Goal: Task Accomplishment & Management: Complete application form

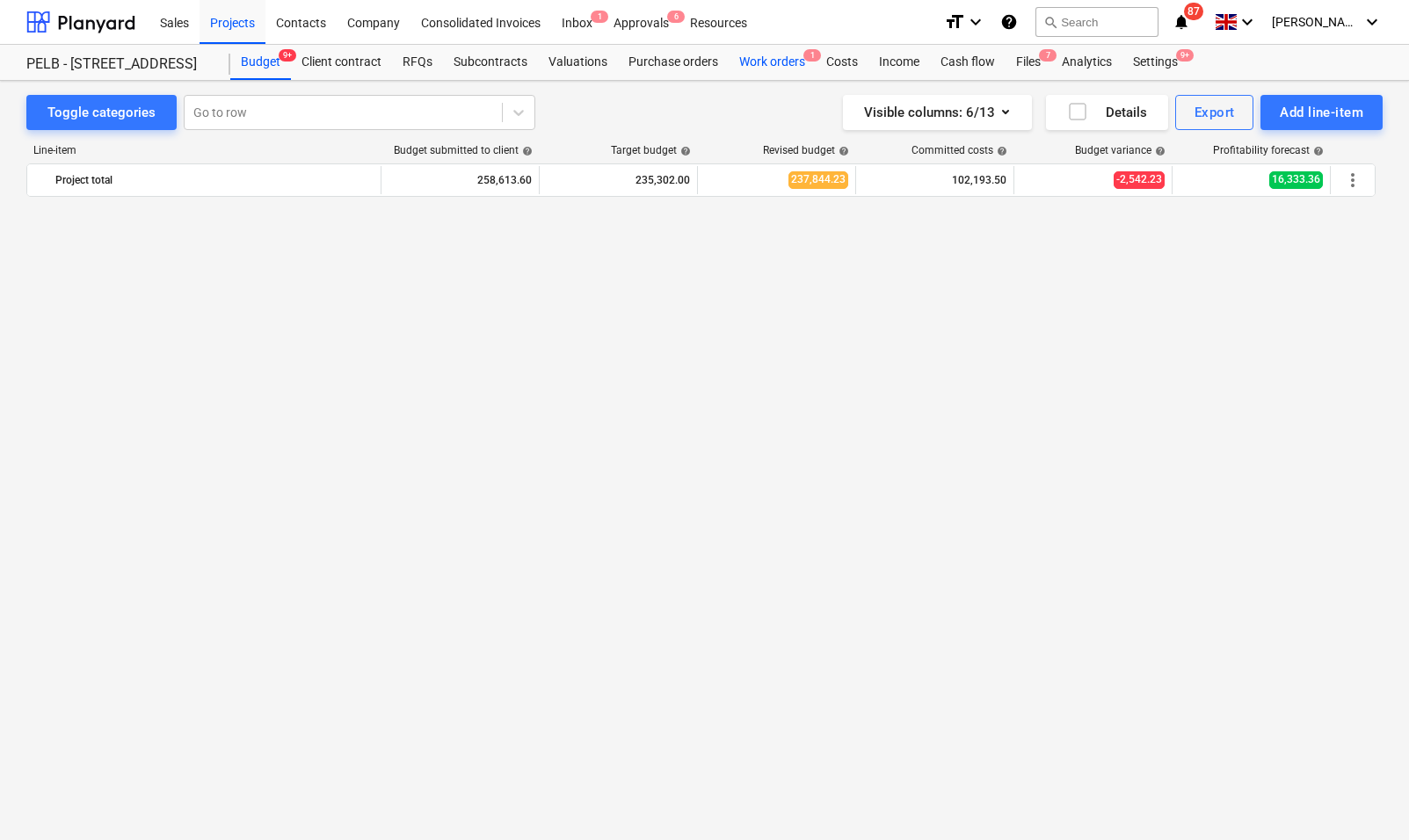
click at [744, 56] on div "Work orders 1" at bounding box center [772, 62] width 87 height 35
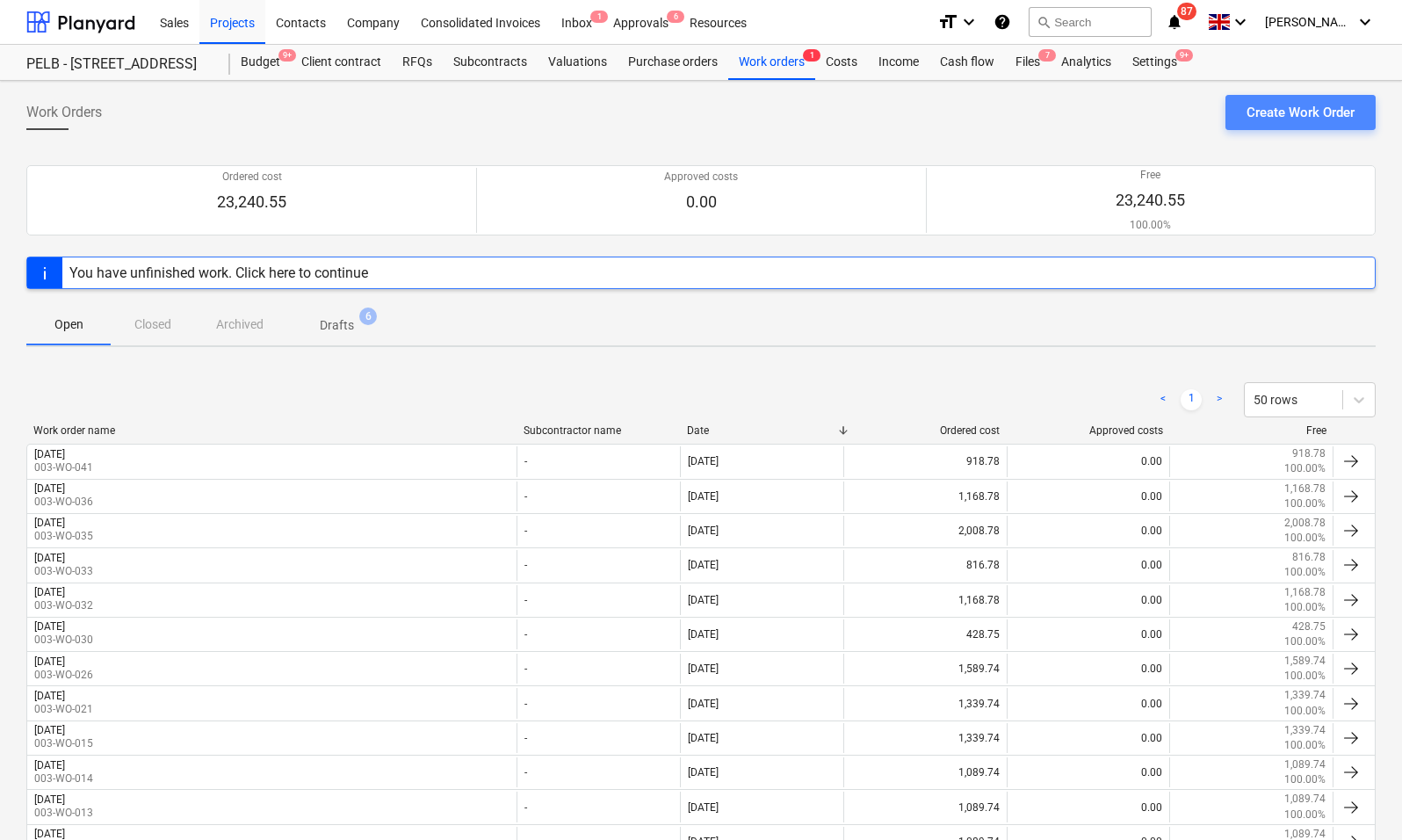
click at [1300, 106] on div "Create Work Order" at bounding box center [1300, 112] width 108 height 23
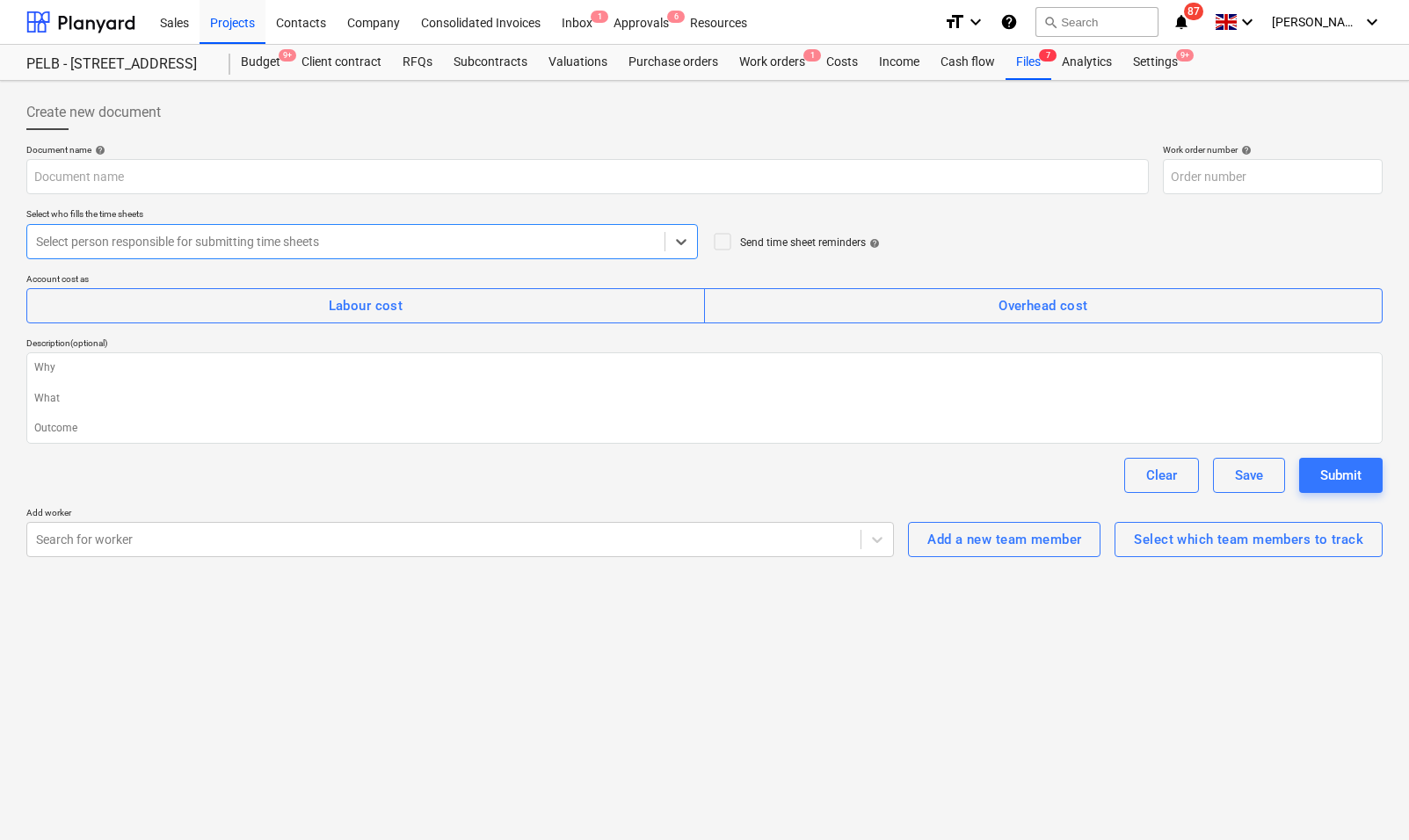
type textarea "x"
type input "003-WO-045"
click at [759, 72] on div "Work orders 1" at bounding box center [772, 62] width 87 height 35
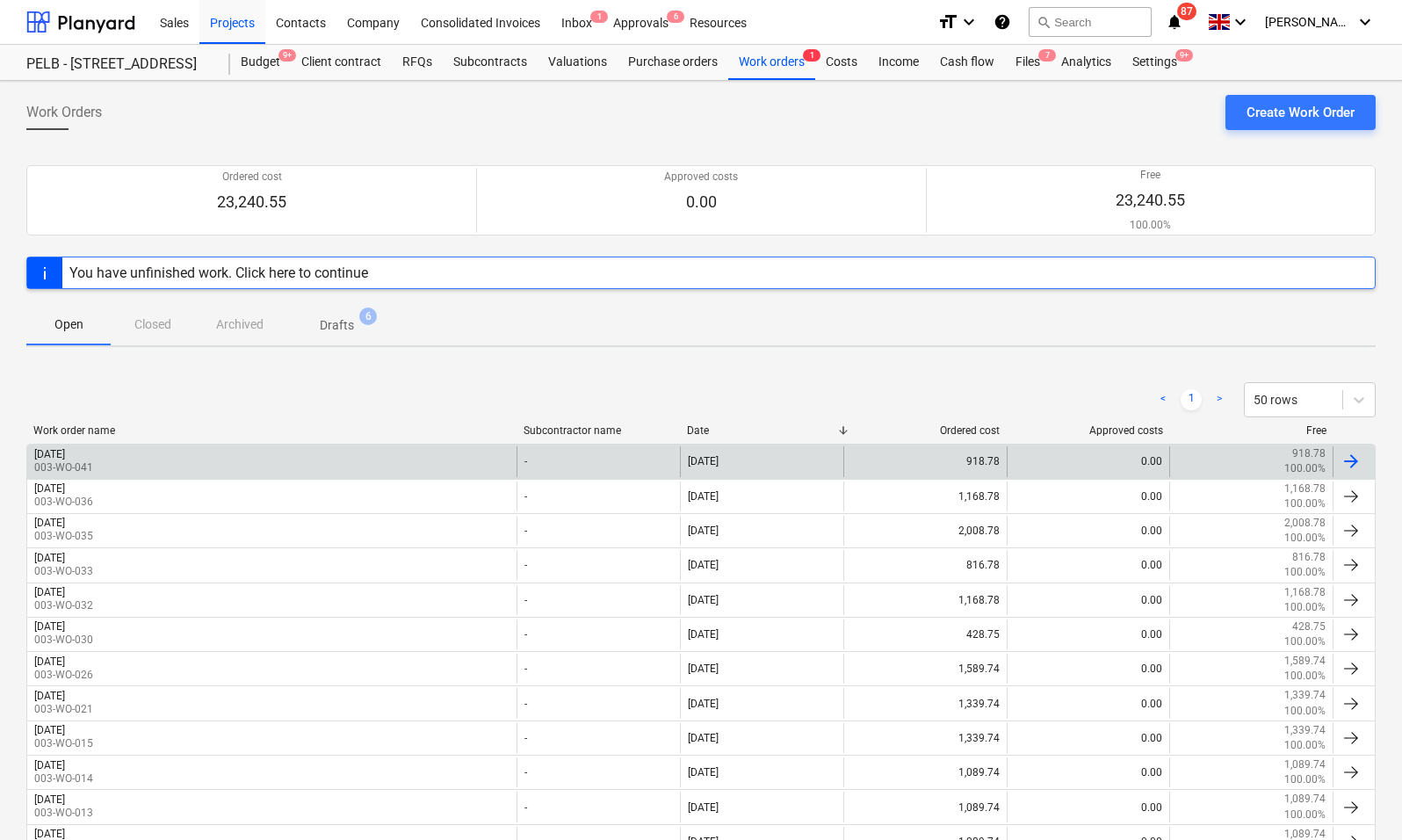
click at [94, 467] on p "003-WO-041" at bounding box center [64, 468] width 59 height 15
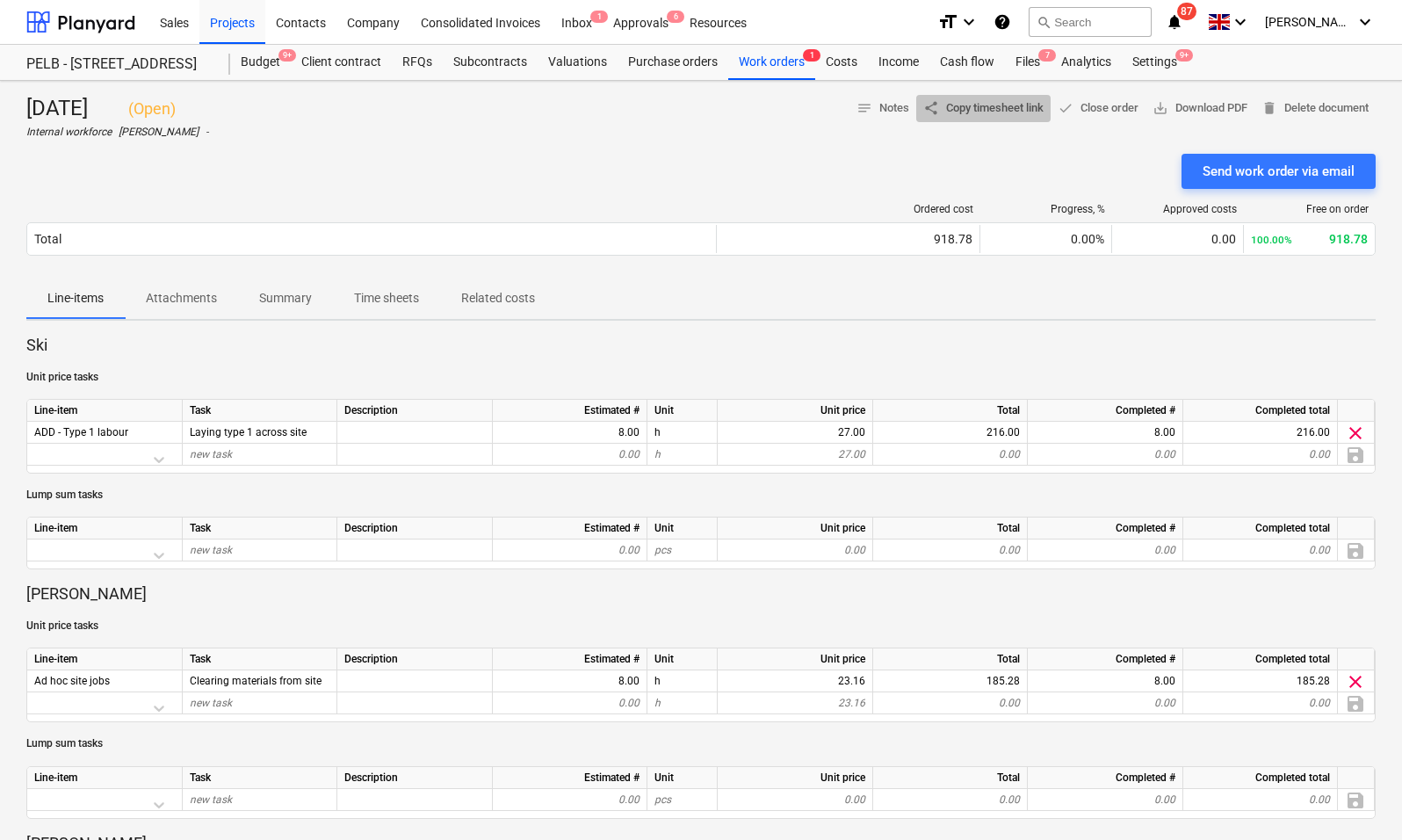
click at [985, 110] on span "share Copy timesheet link" at bounding box center [983, 108] width 121 height 20
click at [1206, 106] on span "save_alt Download PDF" at bounding box center [1200, 108] width 95 height 20
click at [380, 18] on div "Company" at bounding box center [373, 21] width 74 height 44
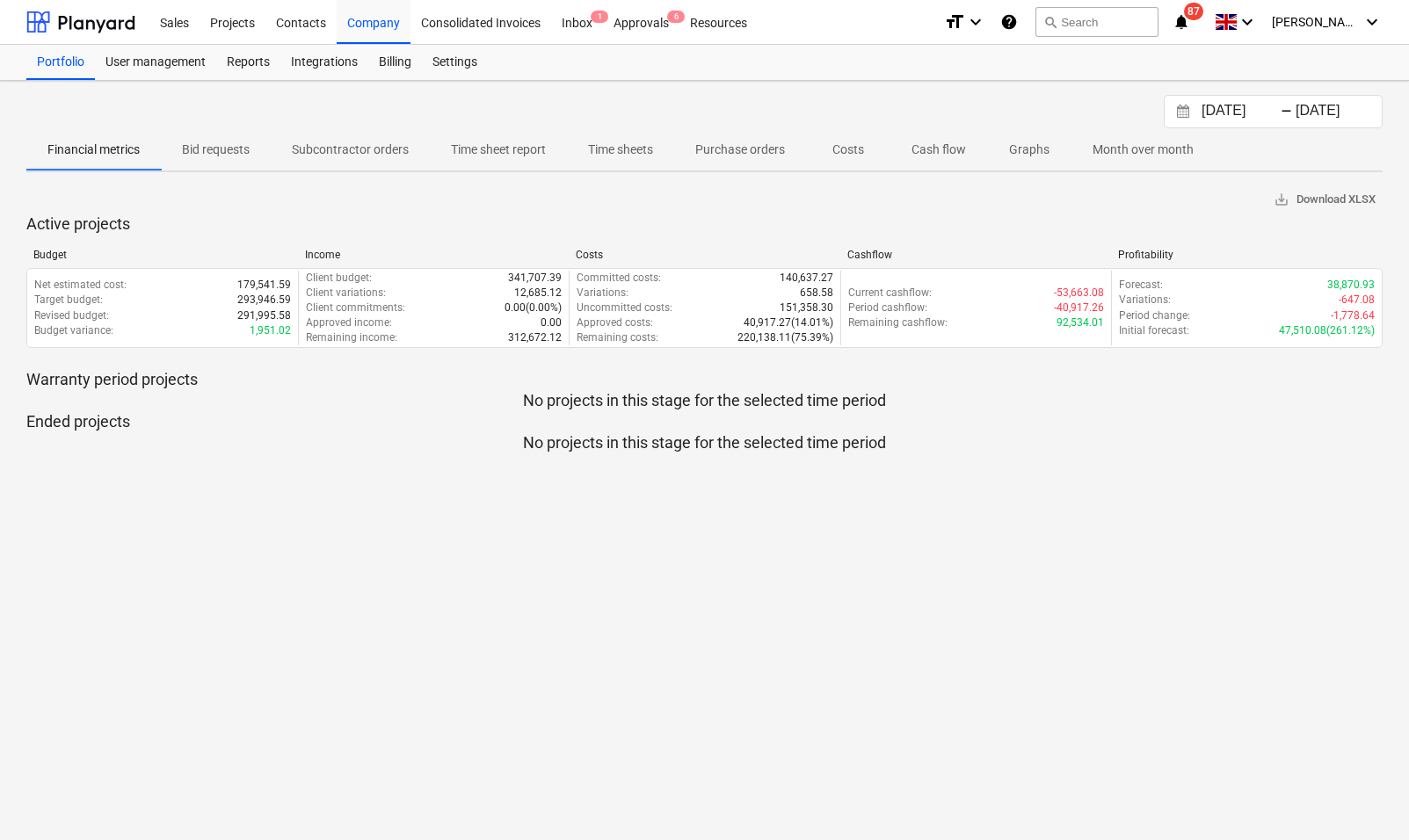
click at [501, 152] on p "Time sheet report" at bounding box center [498, 150] width 95 height 18
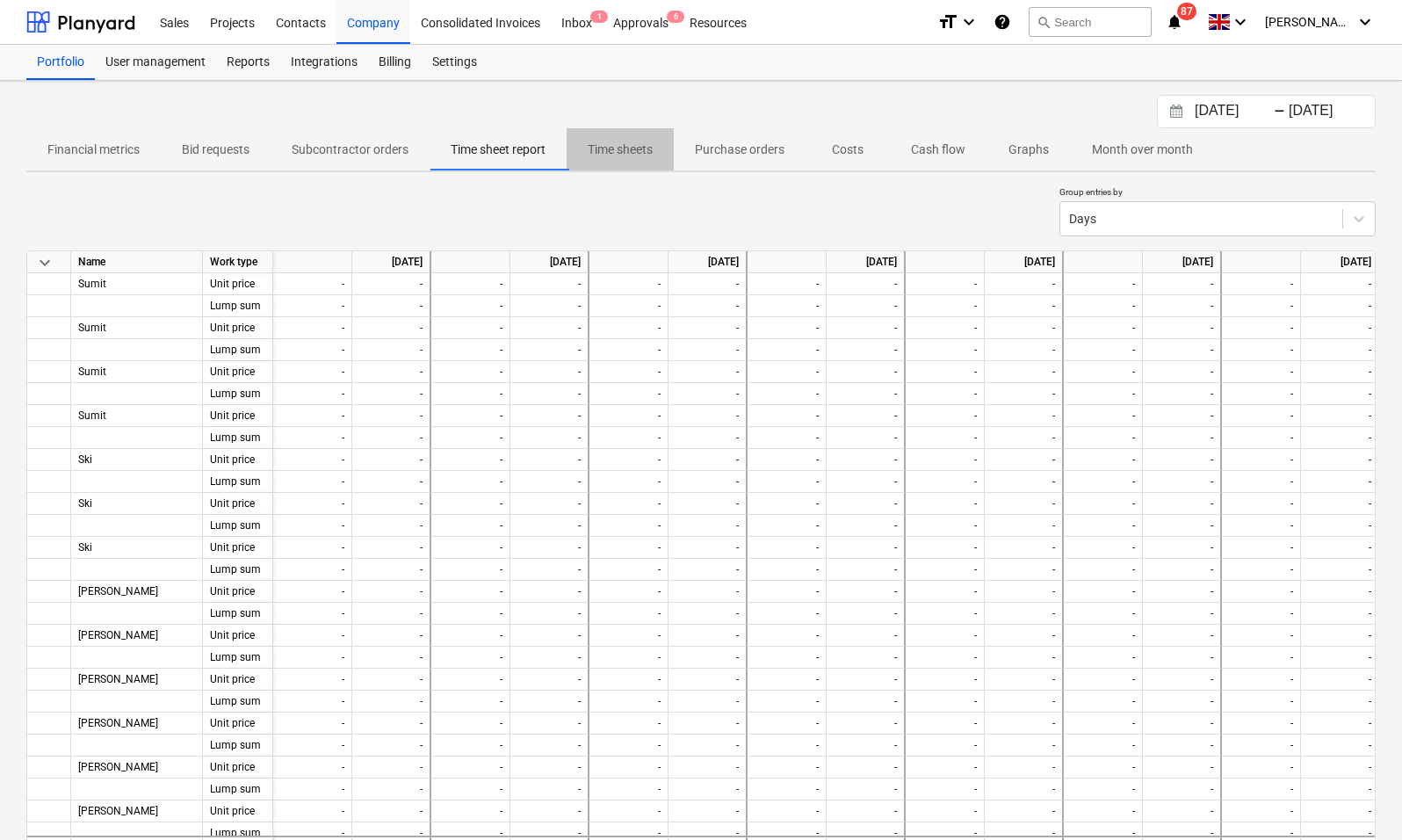
click at [660, 149] on span "Time sheets" at bounding box center [620, 150] width 107 height 29
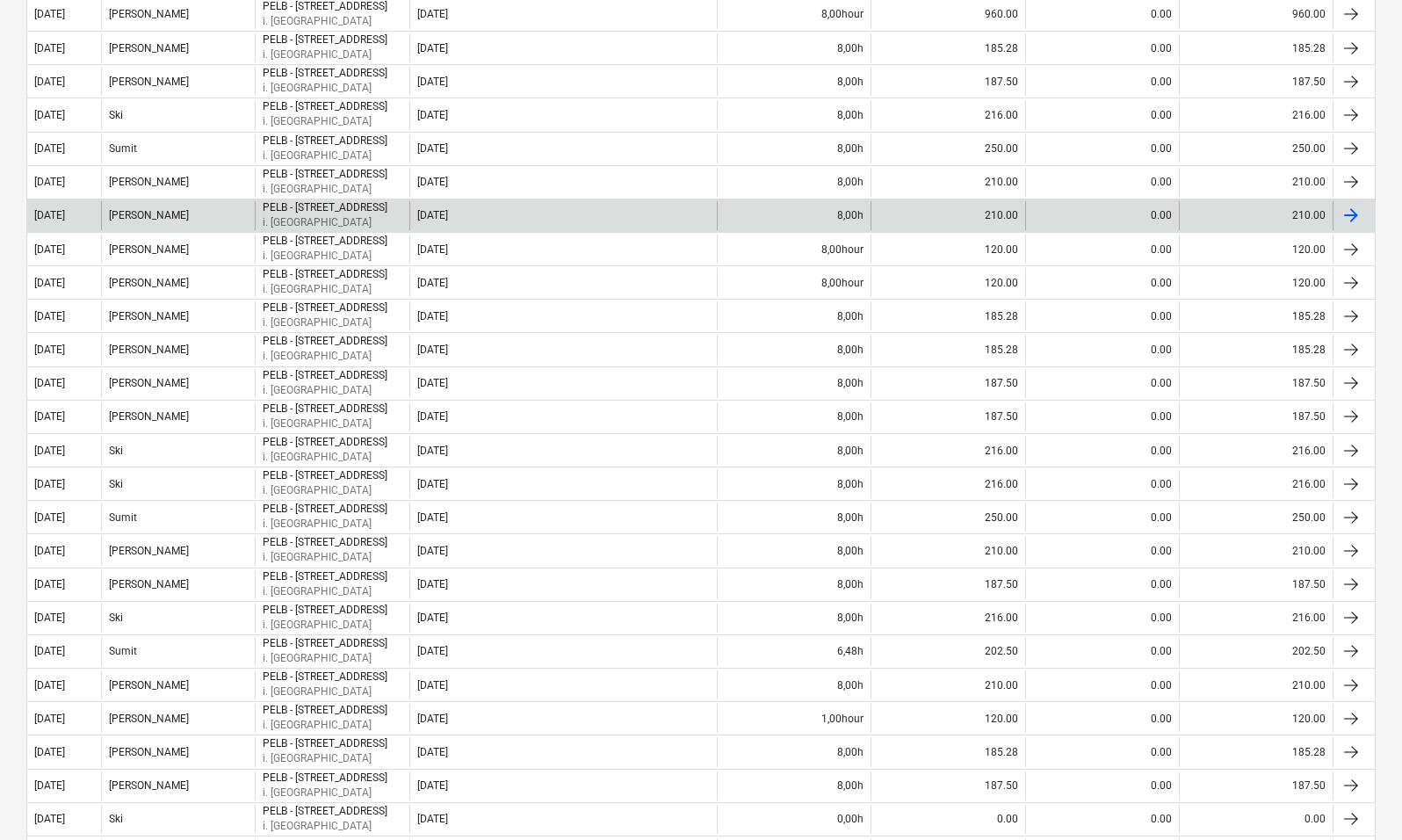
scroll to position [198, 0]
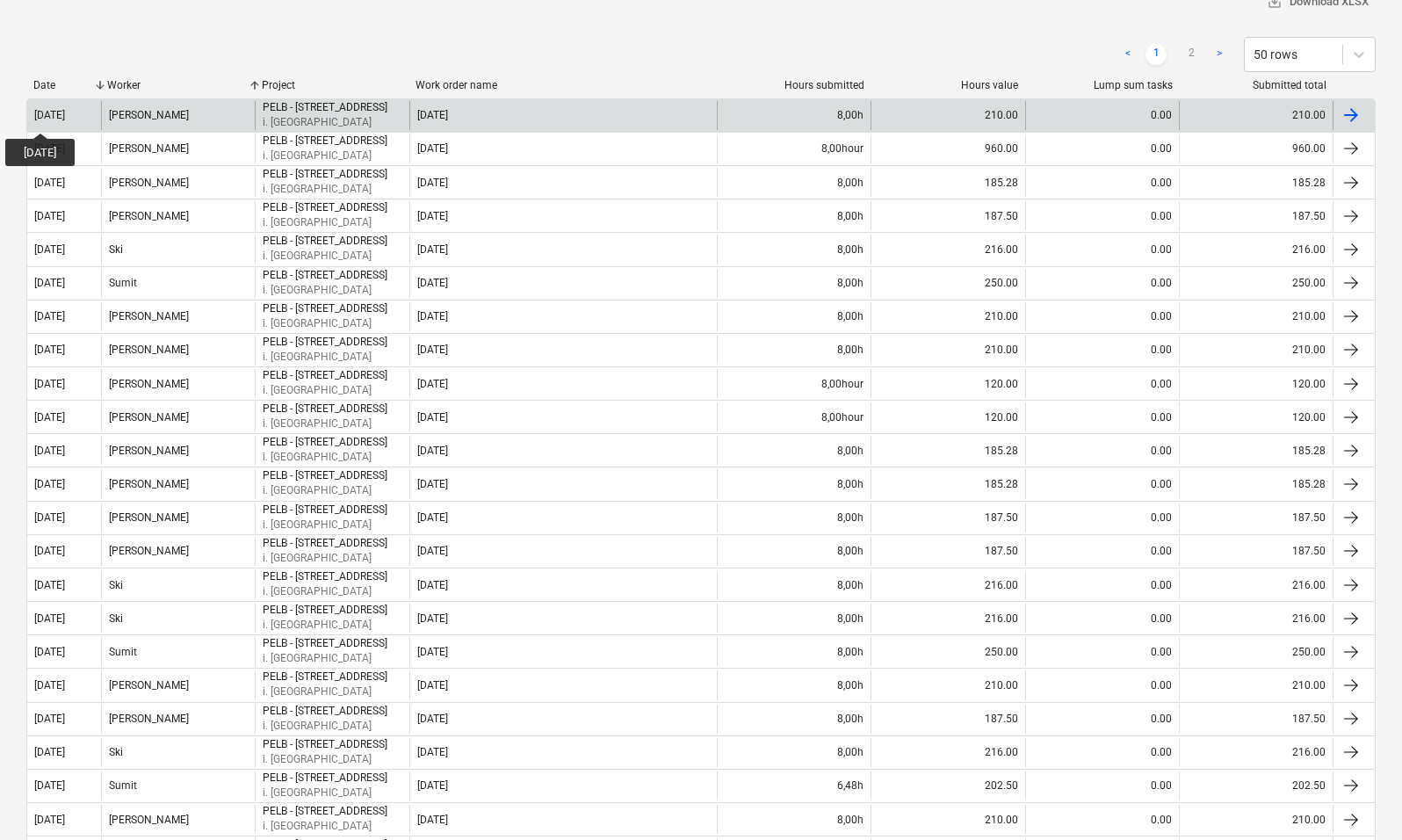
click at [55, 117] on div "[DATE]" at bounding box center [50, 115] width 31 height 13
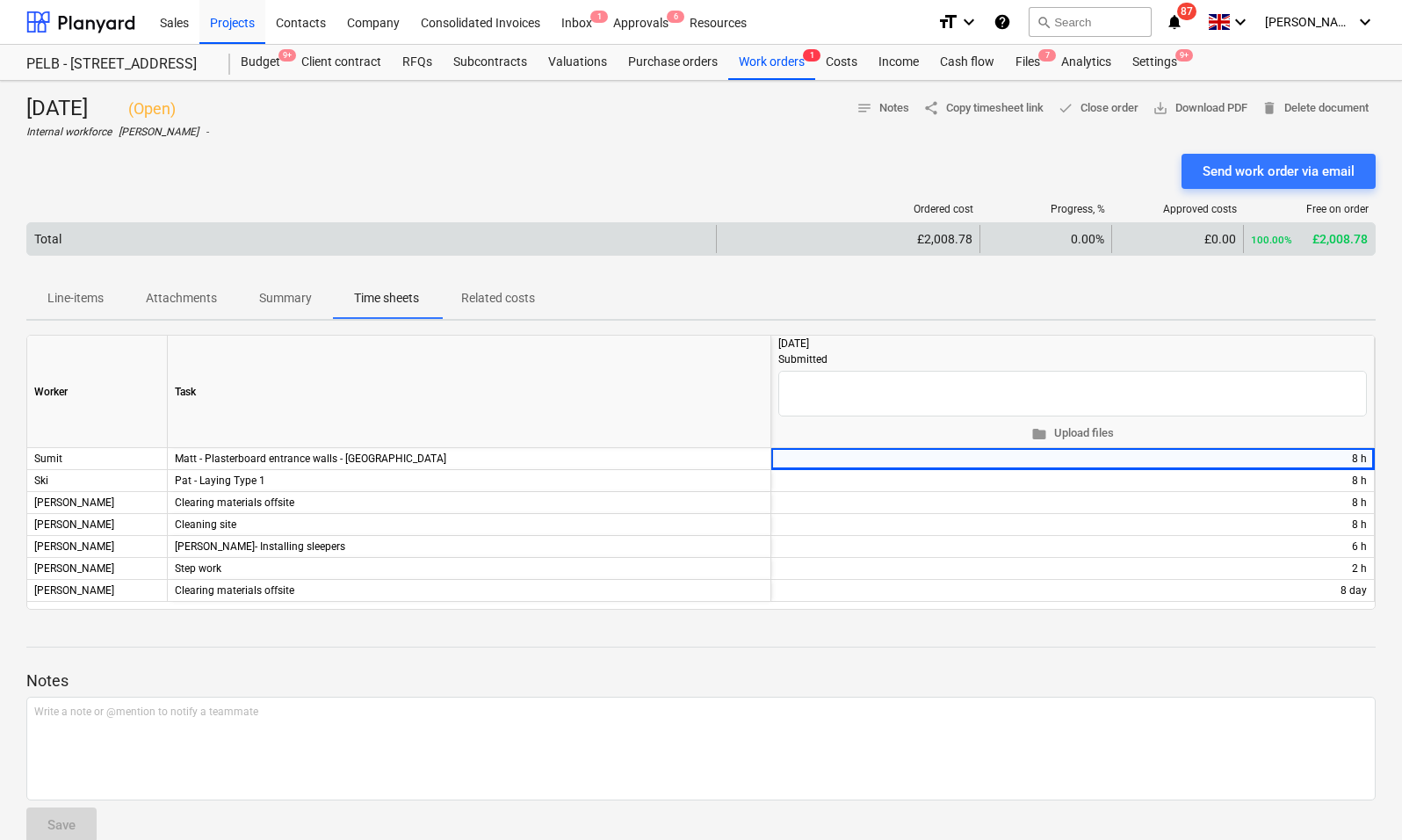
scroll to position [31, 0]
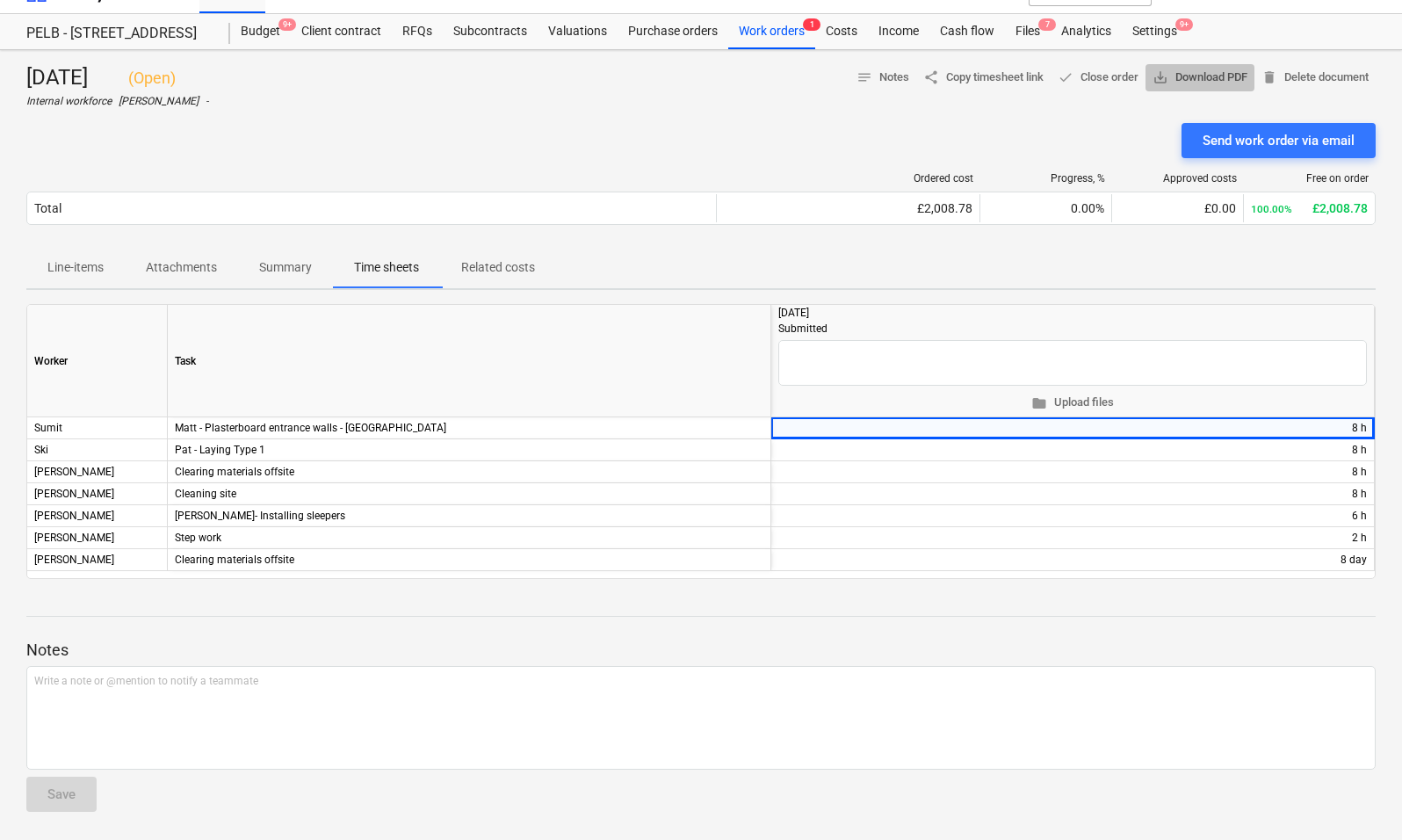
click at [1195, 75] on span "save_alt Download PDF" at bounding box center [1200, 78] width 95 height 20
click at [759, 29] on div "Work orders 1" at bounding box center [772, 31] width 87 height 35
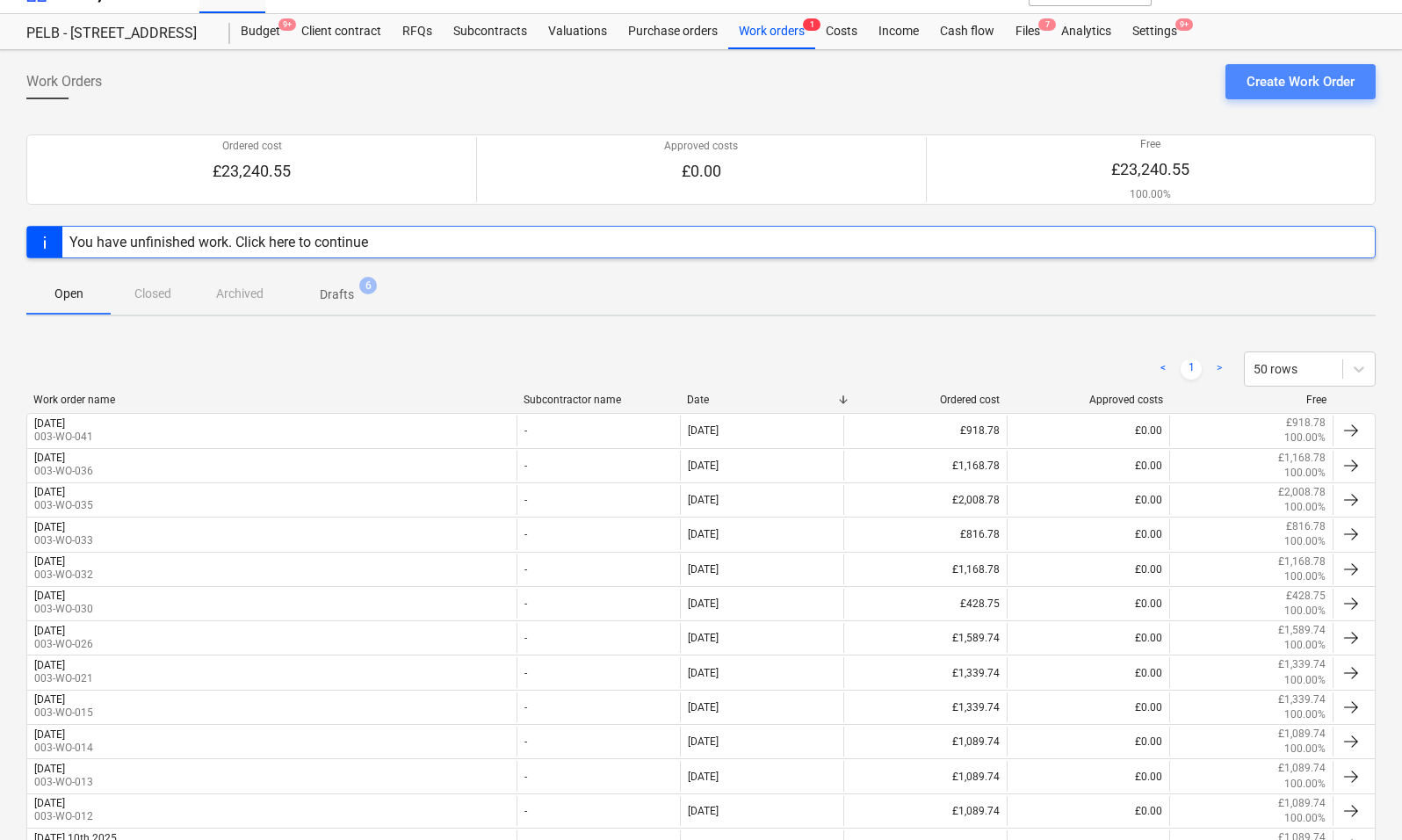
click at [1303, 81] on div "Create Work Order" at bounding box center [1300, 81] width 108 height 23
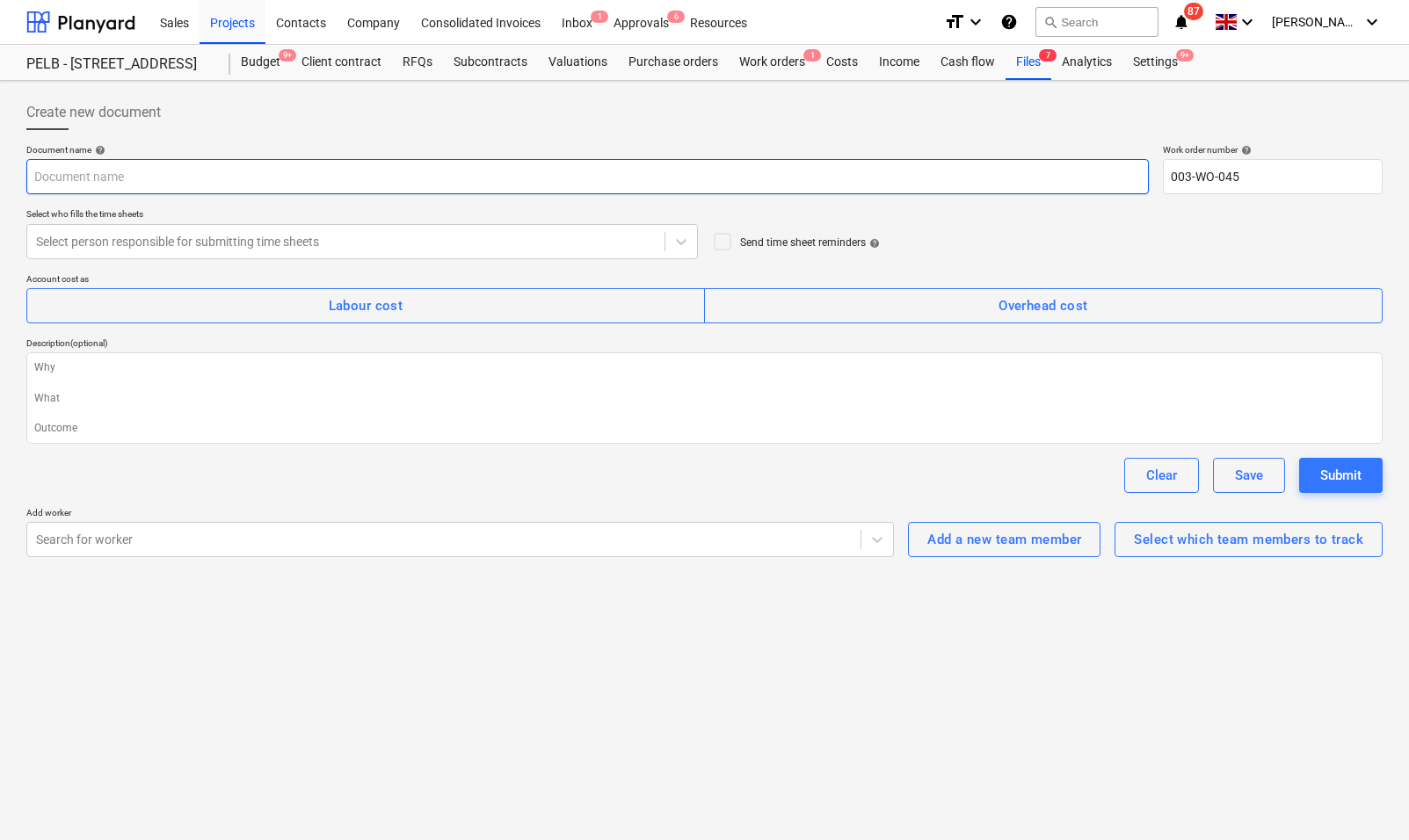
click at [99, 180] on input "text" at bounding box center [588, 176] width 1123 height 35
type textarea "x"
type input "M"
type textarea "x"
type input "Mo"
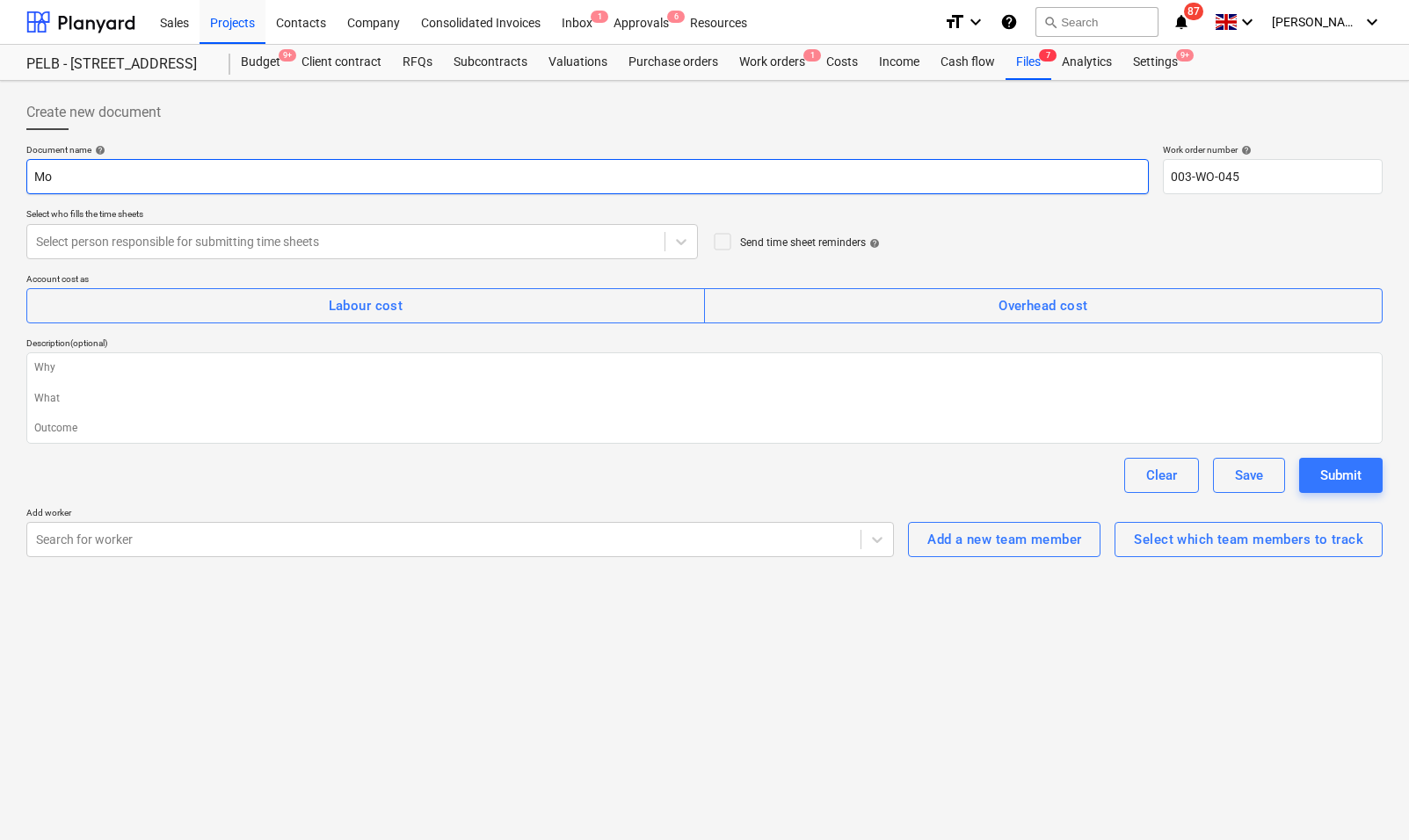
type textarea "x"
type input "Mon"
type textarea "x"
type input "[PERSON_NAME]"
type textarea "x"
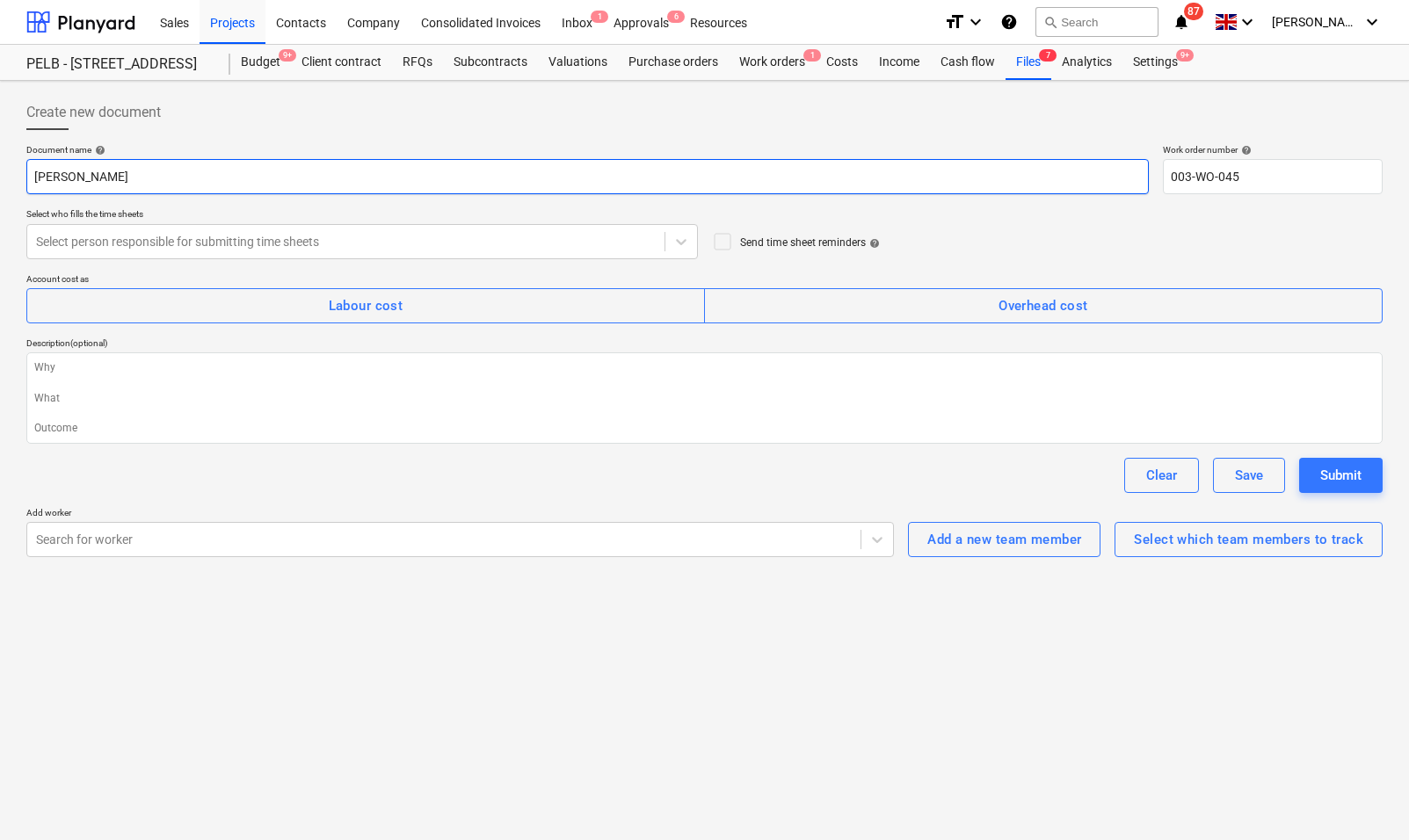
type input "Monay"
type textarea "x"
type input "Monay"
type textarea "x"
type input "Monay"
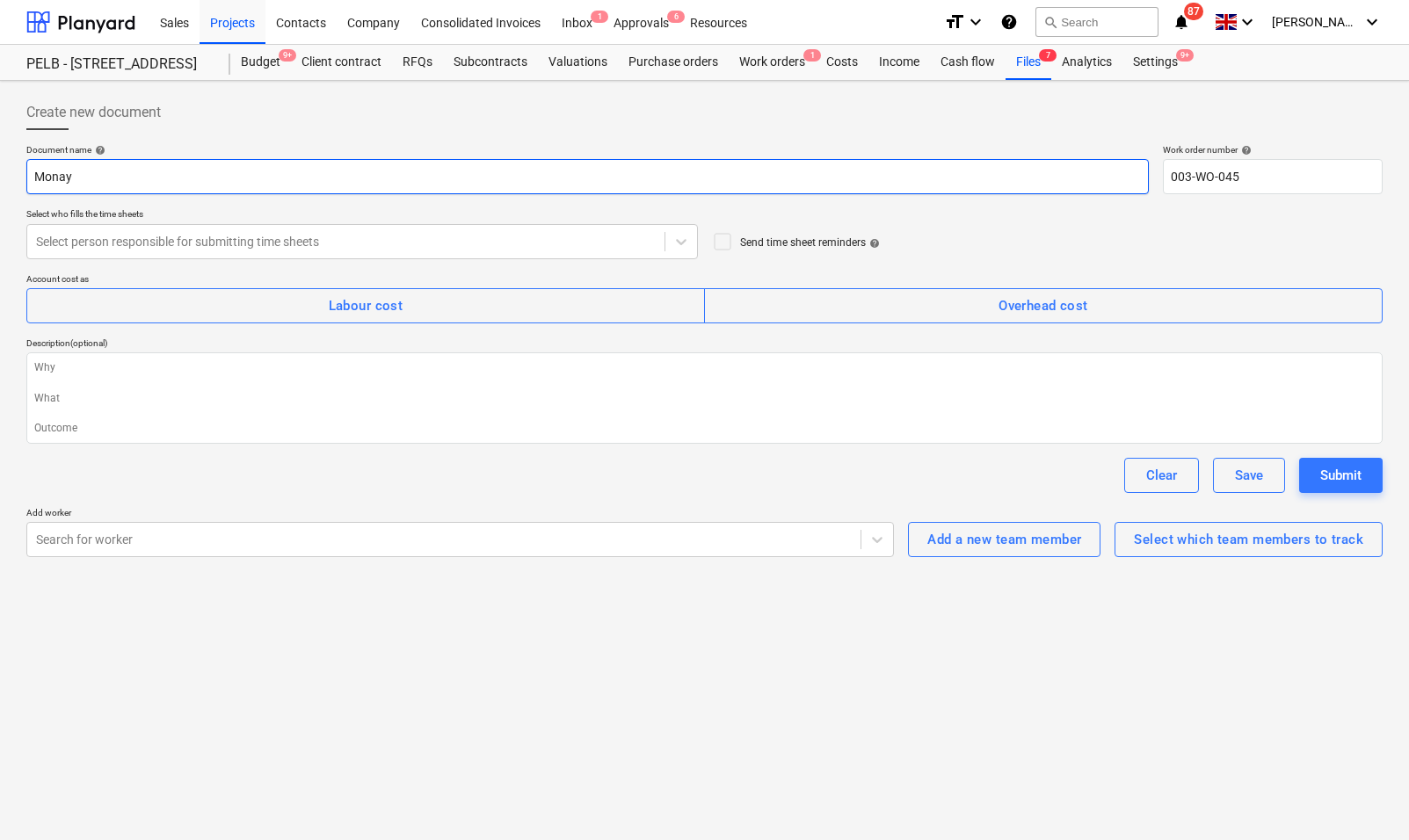
type textarea "x"
type input "[PERSON_NAME]"
type textarea "x"
type input "Mon"
type textarea "x"
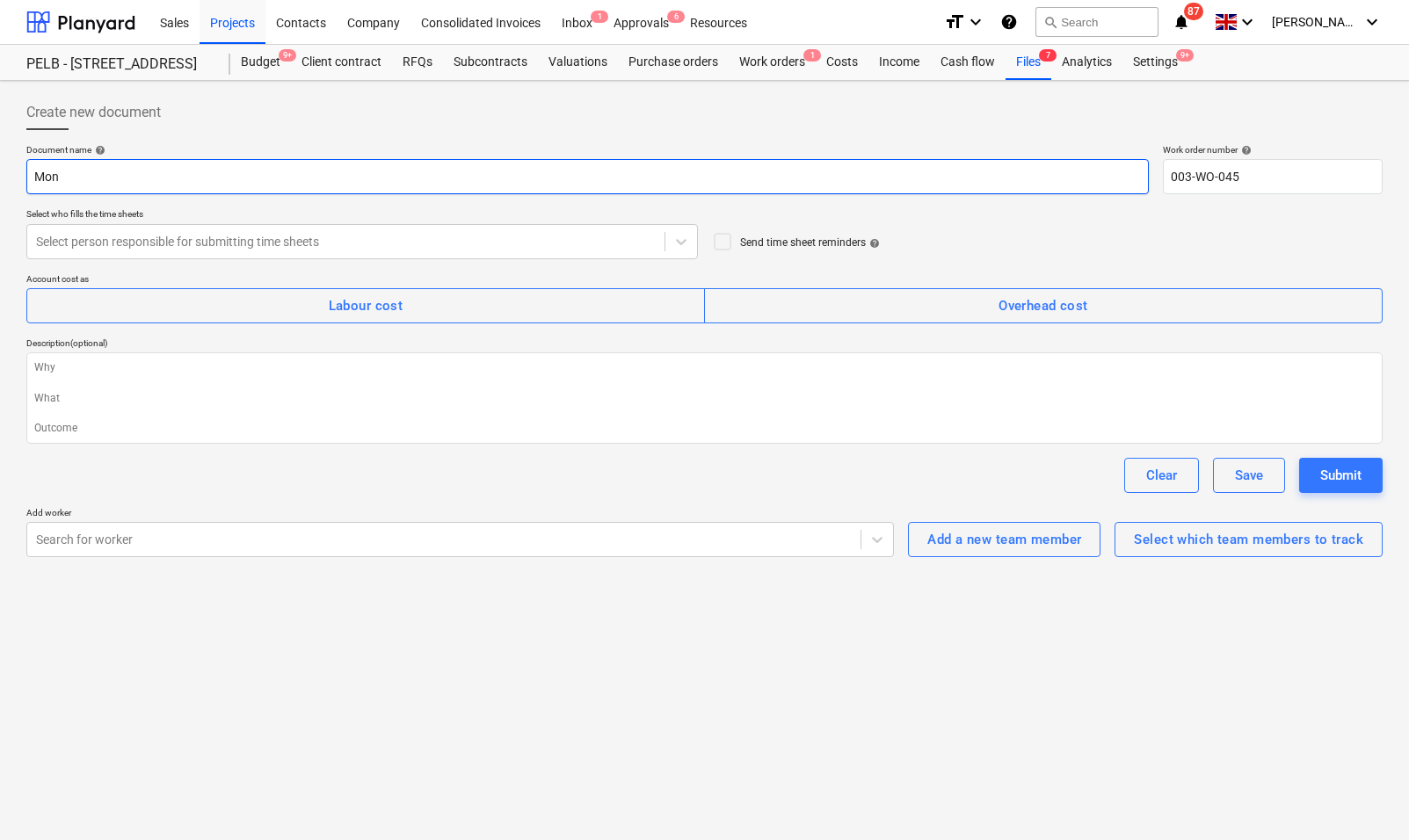
type input "Mond"
type textarea "x"
type input "[PERSON_NAME]"
type textarea "x"
type input "[DATE]"
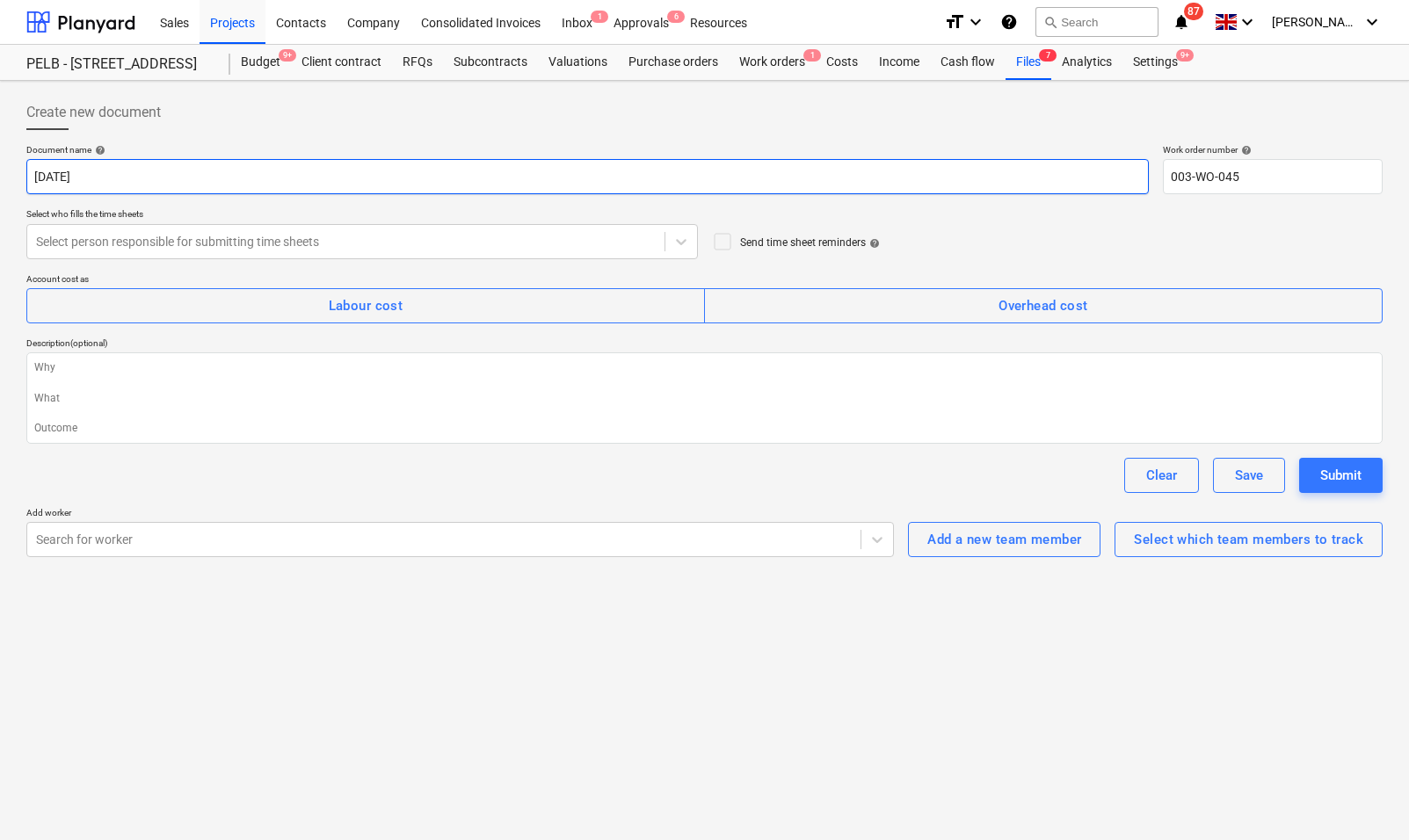
type textarea "x"
type input "[DATE]"
type textarea "x"
type input "[DATE] 2"
type textarea "x"
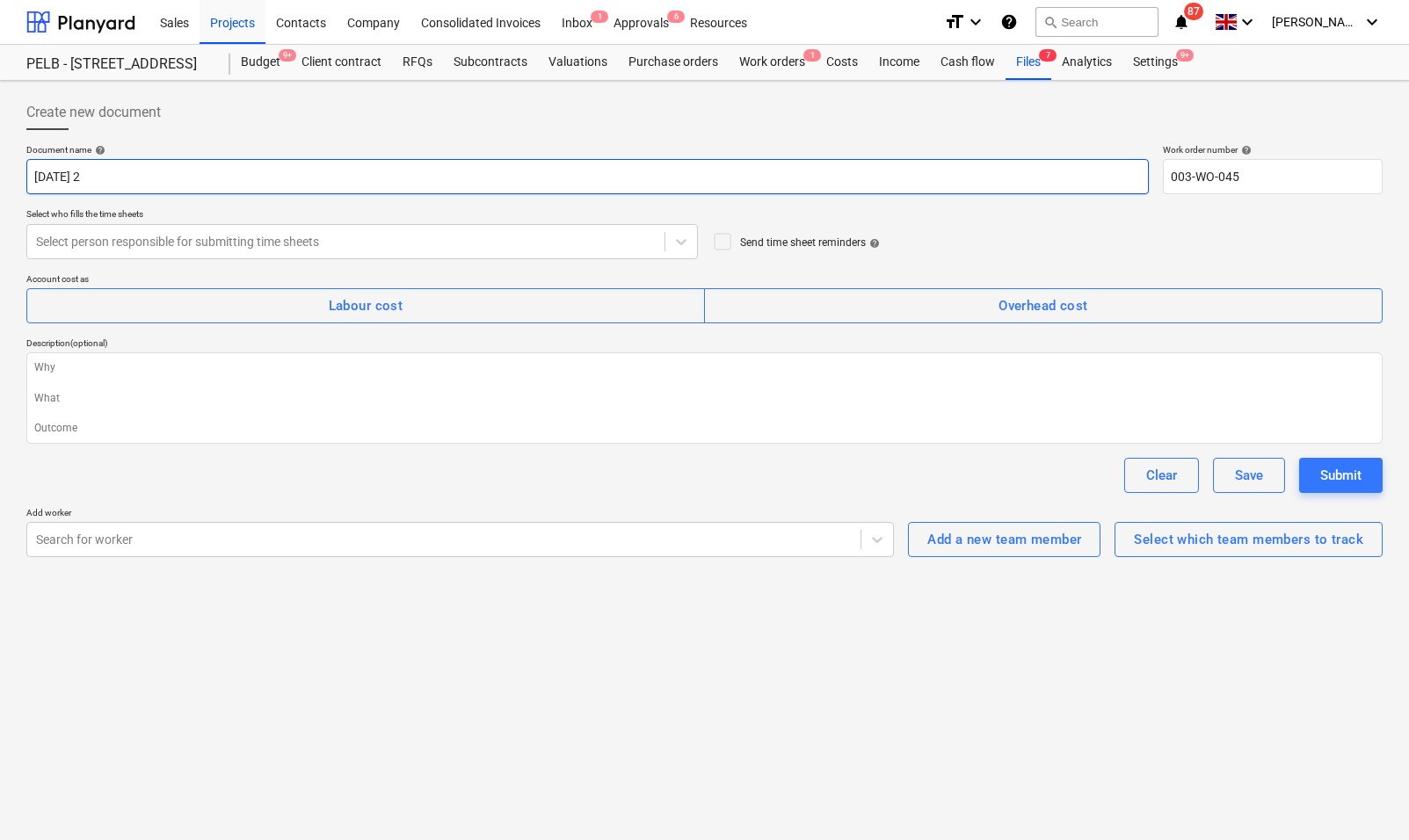
type input "[DATE] 29"
type textarea "x"
type input "[DATE] 29t"
type textarea "x"
type input "[DATE] 29th"
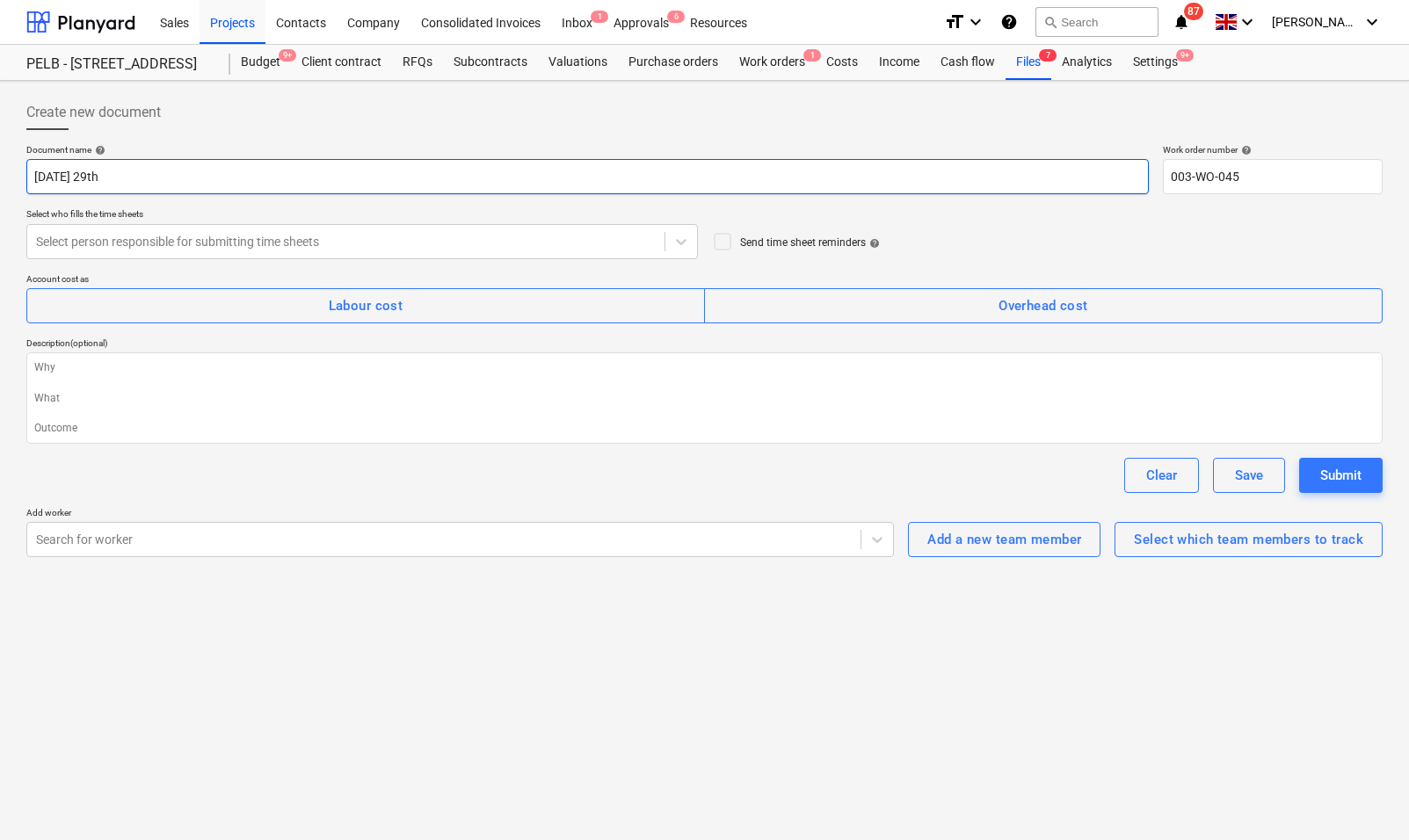
type textarea "x"
type input "[DATE] 29th"
type textarea "x"
type input "[DATE] 29th S"
type textarea "x"
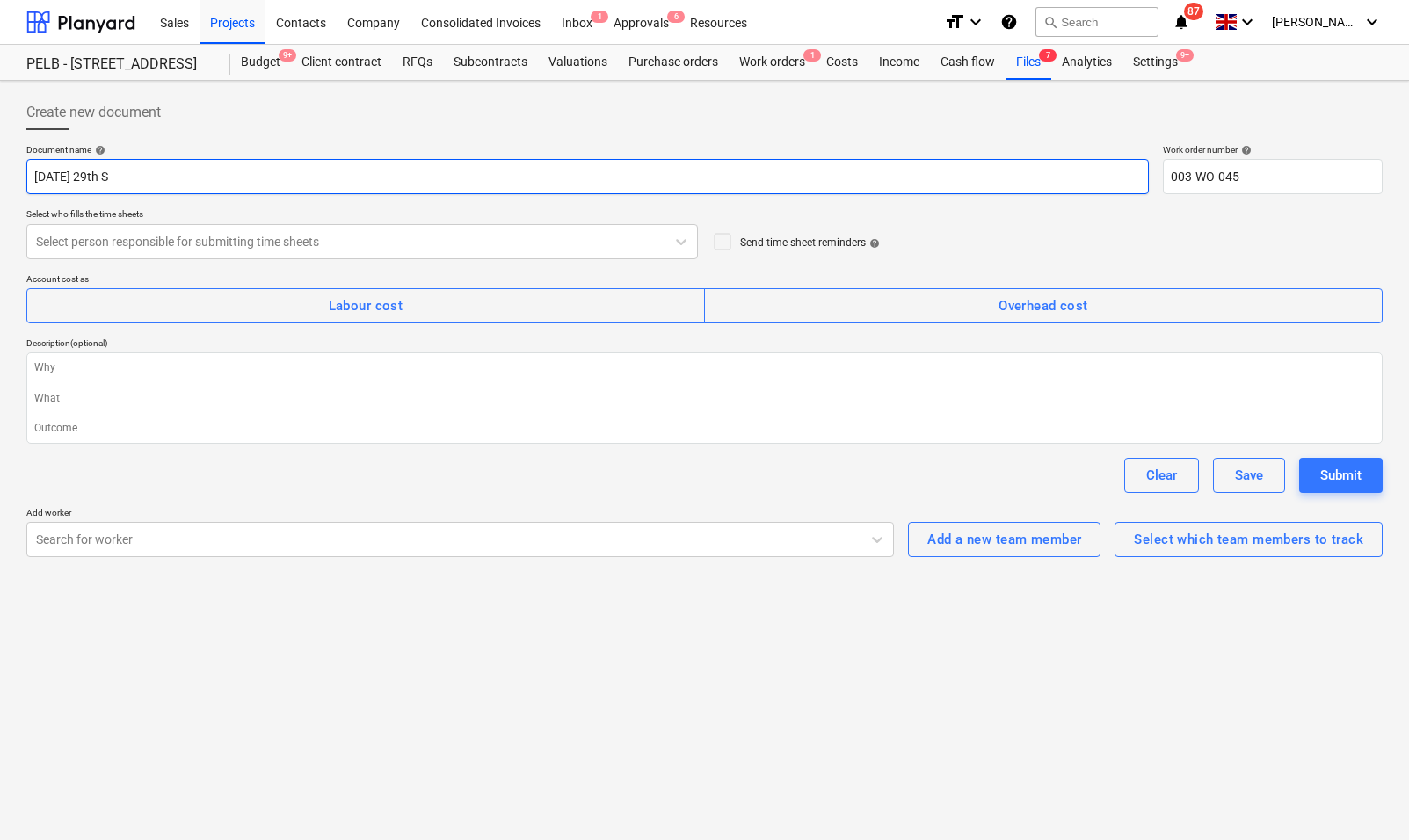
type input "[DATE] 29th Se"
type textarea "x"
type input "[DATE]"
type textarea "x"
type input "[DATE]"
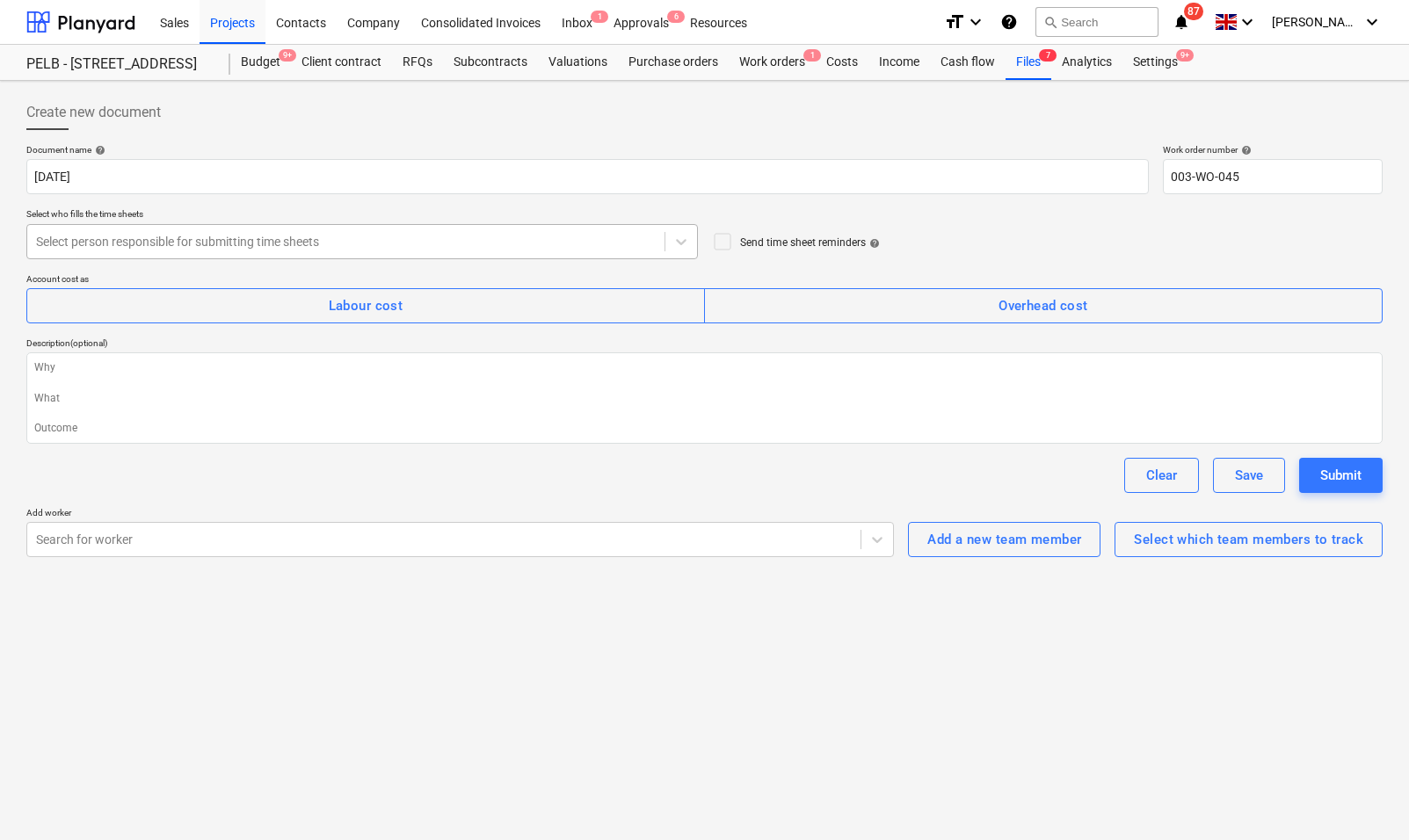
click at [251, 244] on div at bounding box center [346, 241] width 620 height 17
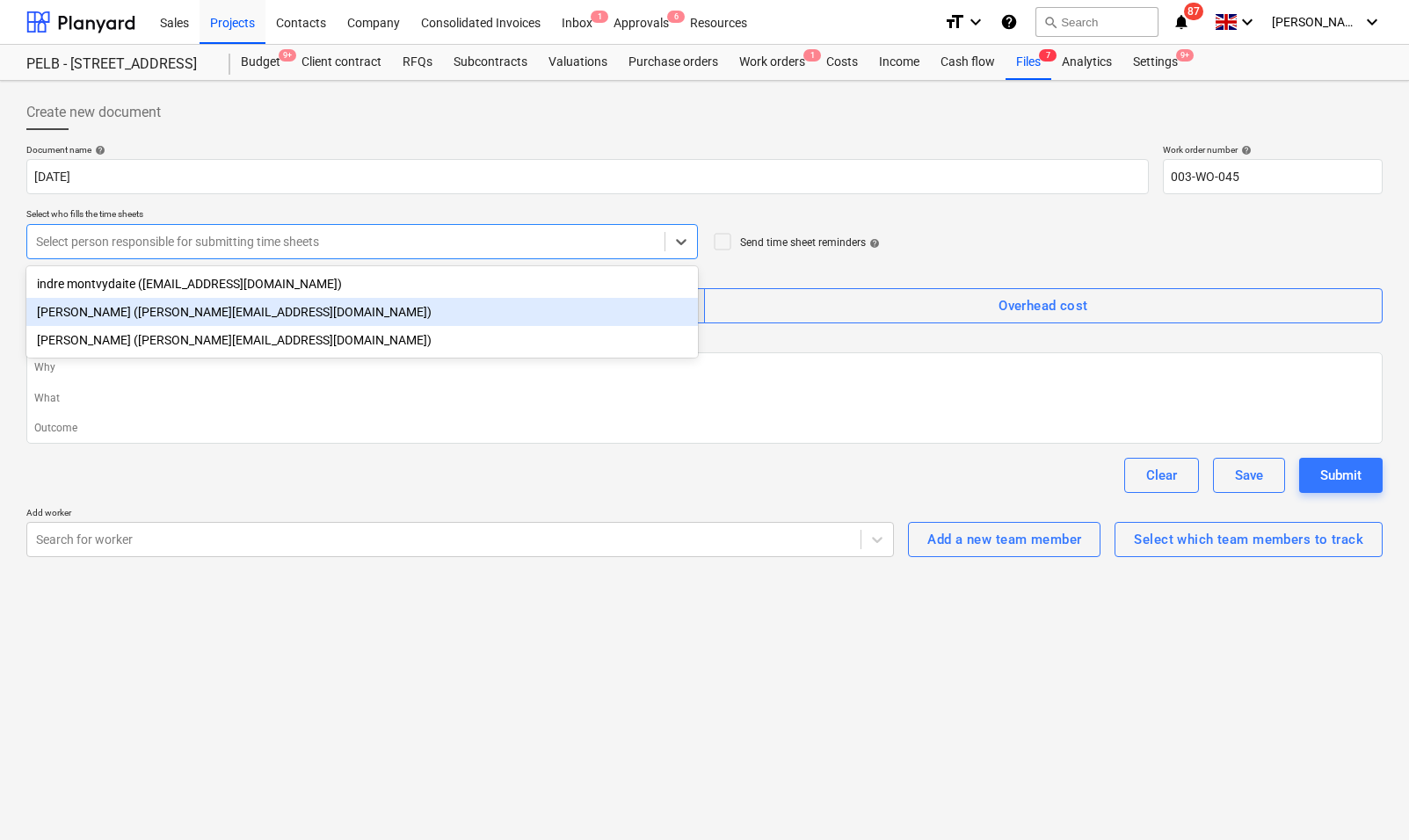
drag, startPoint x: 147, startPoint y: 306, endPoint x: 171, endPoint y: 298, distance: 25.3
click at [147, 306] on div "[PERSON_NAME] ([PERSON_NAME][EMAIL_ADDRESS][DOMAIN_NAME])" at bounding box center [362, 311] width 671 height 28
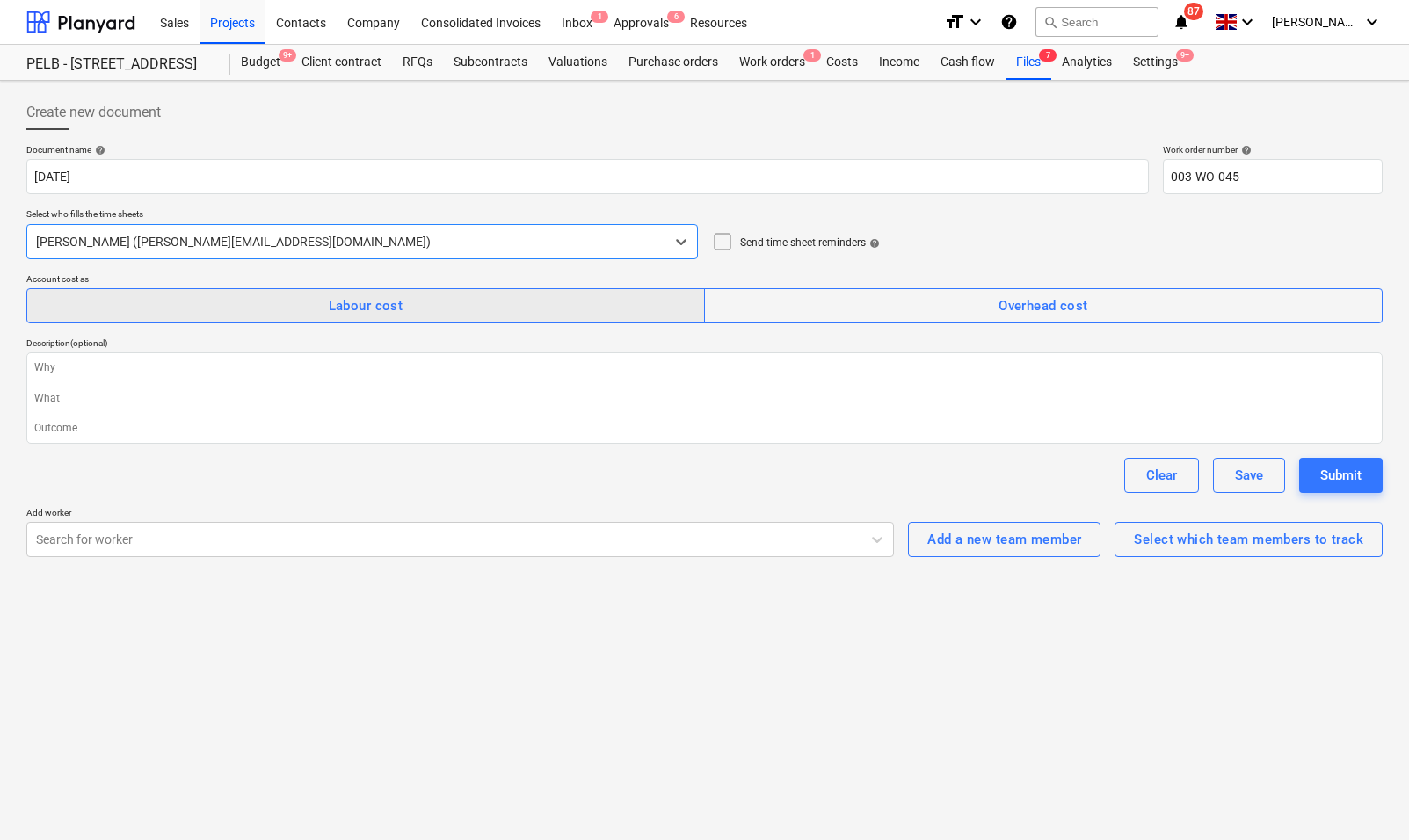
click at [372, 308] on div "Labour cost" at bounding box center [366, 305] width 74 height 23
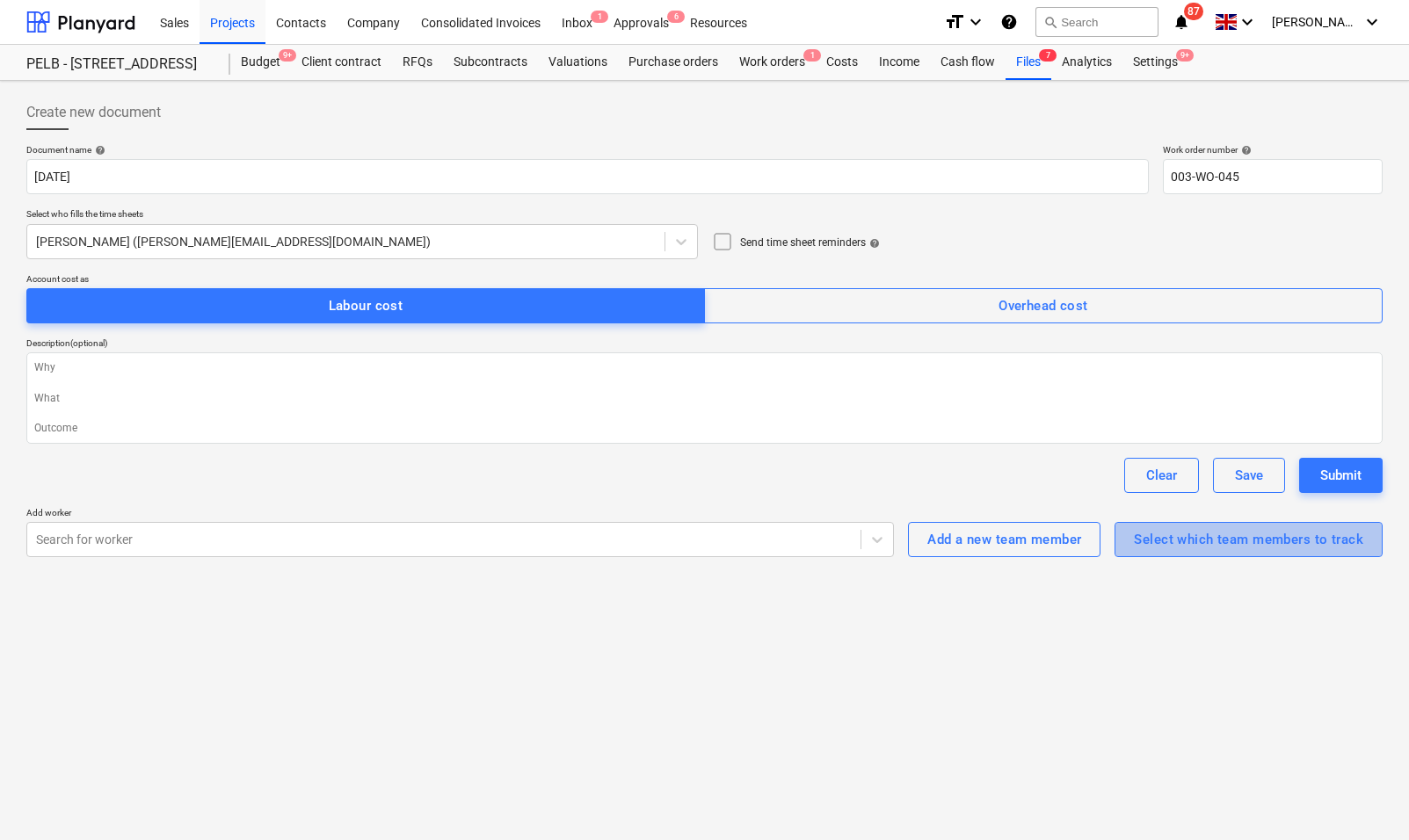
click at [1186, 543] on div "Select which team members to track" at bounding box center [1248, 539] width 230 height 23
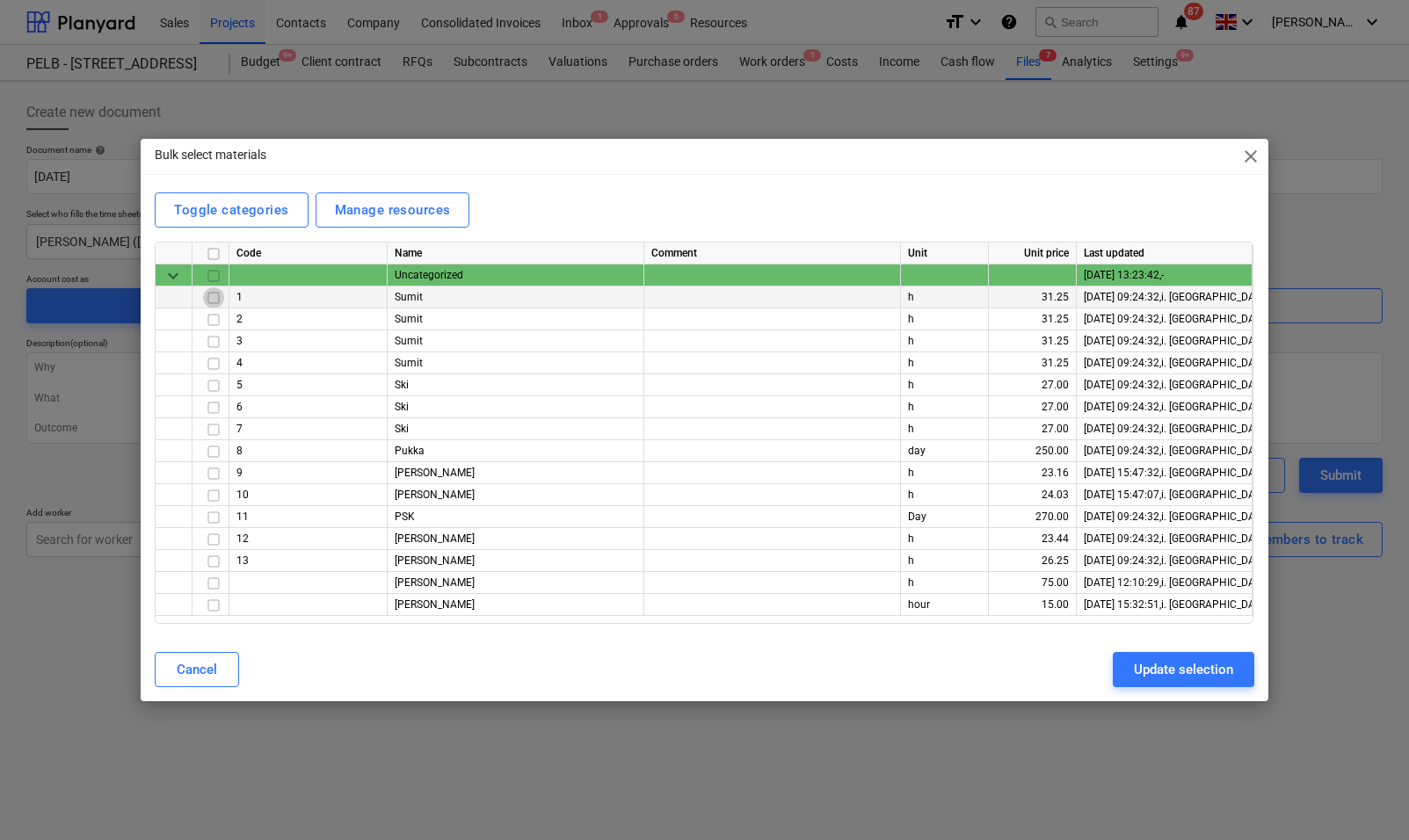
click at [213, 298] on input "checkbox" at bounding box center [213, 297] width 21 height 21
click at [214, 475] on input "checkbox" at bounding box center [213, 473] width 21 height 21
click at [1252, 155] on span "close" at bounding box center [1250, 156] width 21 height 21
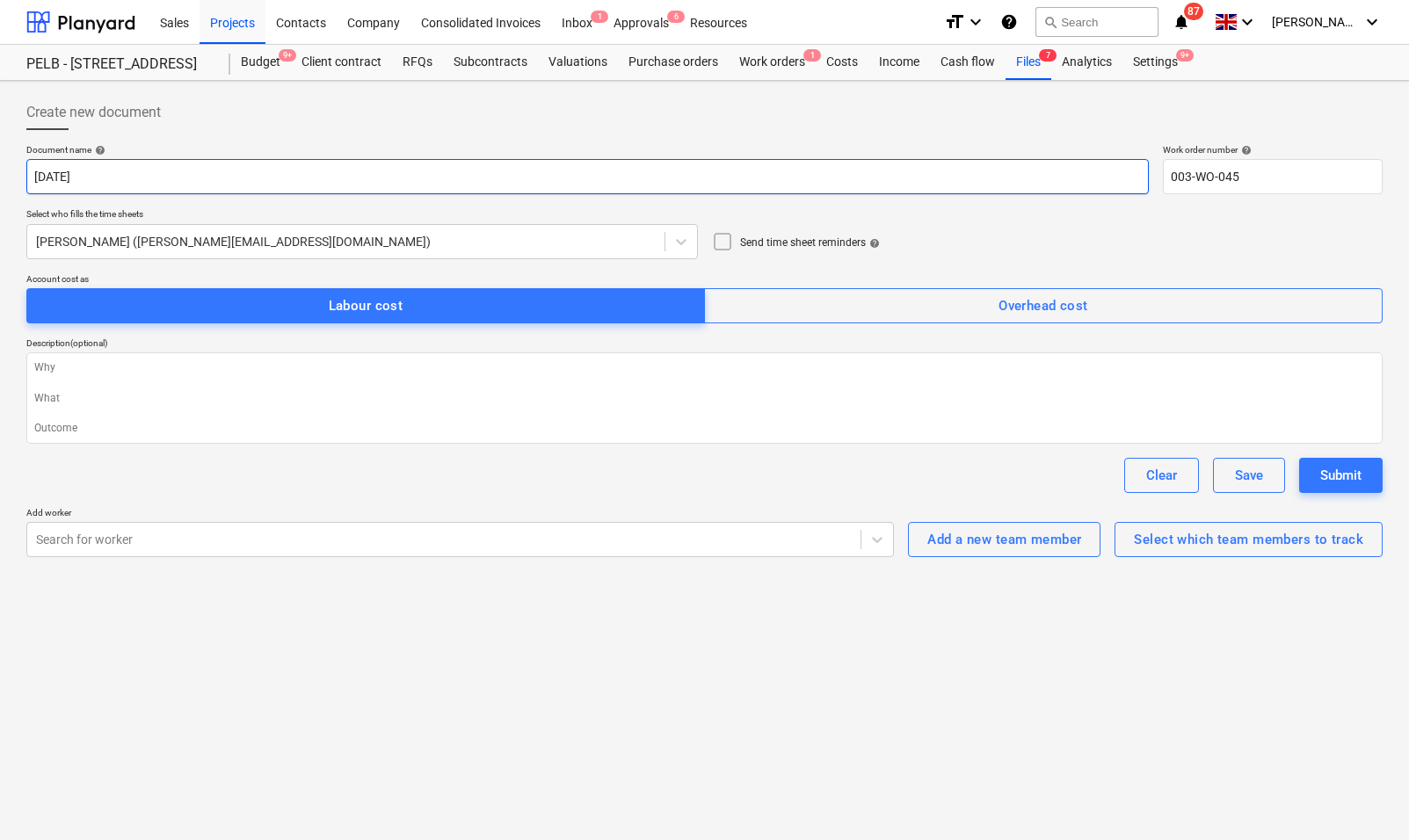
click at [189, 176] on input "[DATE]" at bounding box center [588, 176] width 1123 height 35
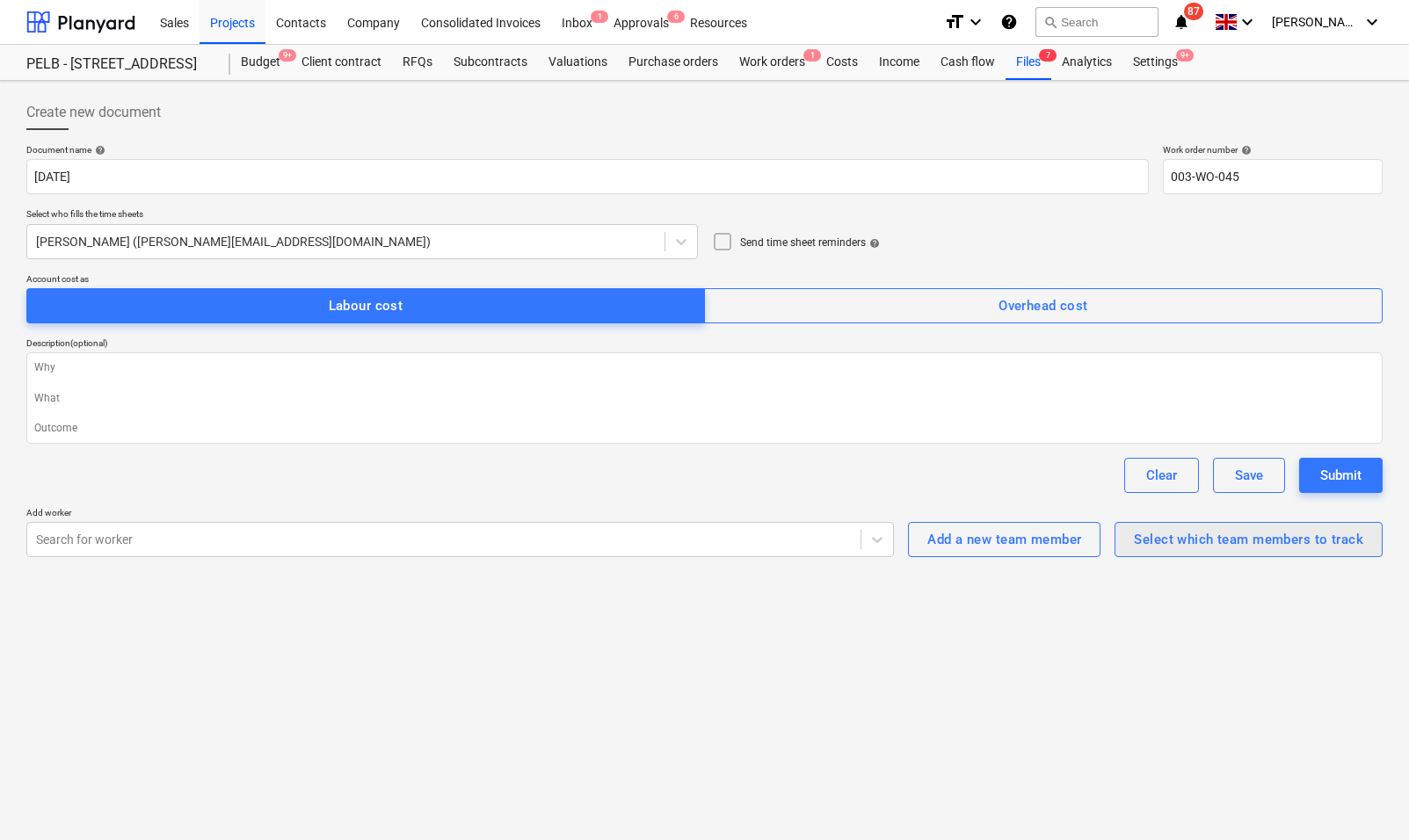
click at [1255, 548] on div "Select which team members to track" at bounding box center [1248, 539] width 230 height 23
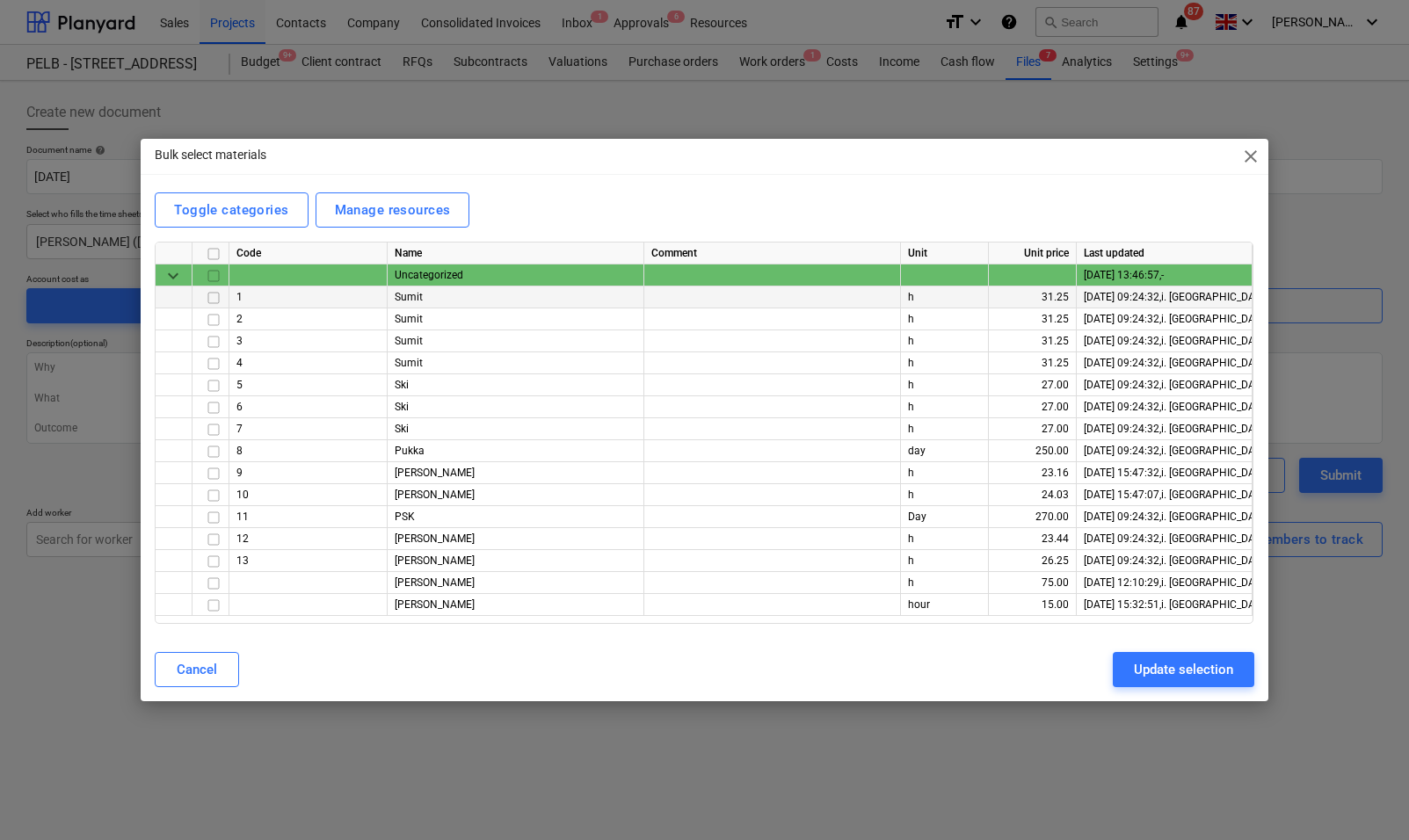
click at [215, 295] on input "checkbox" at bounding box center [213, 297] width 21 height 21
click at [216, 541] on input "checkbox" at bounding box center [213, 539] width 21 height 21
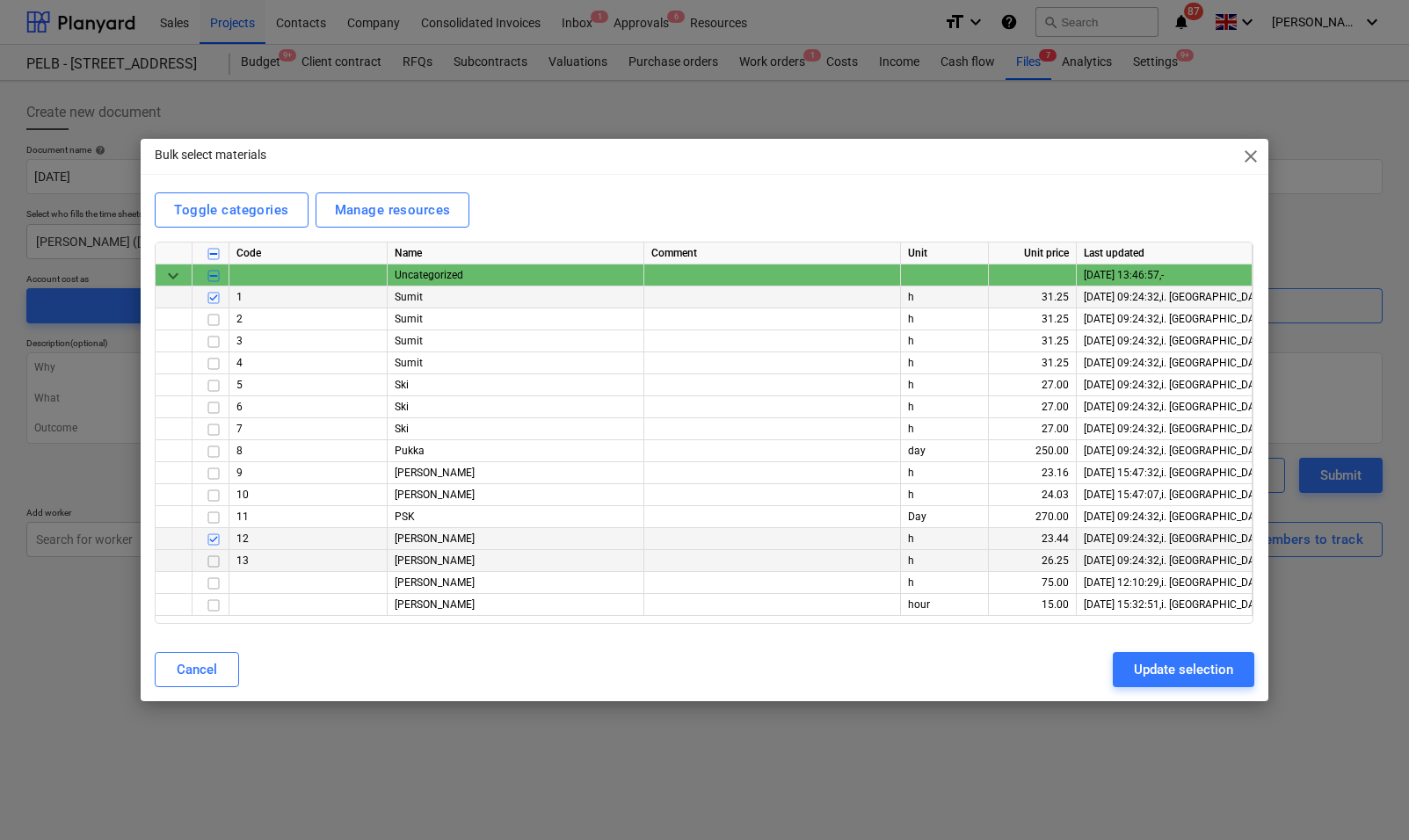
click at [213, 564] on input "checkbox" at bounding box center [213, 561] width 21 height 21
click at [1168, 666] on div "Update selection" at bounding box center [1183, 669] width 99 height 23
type textarea "x"
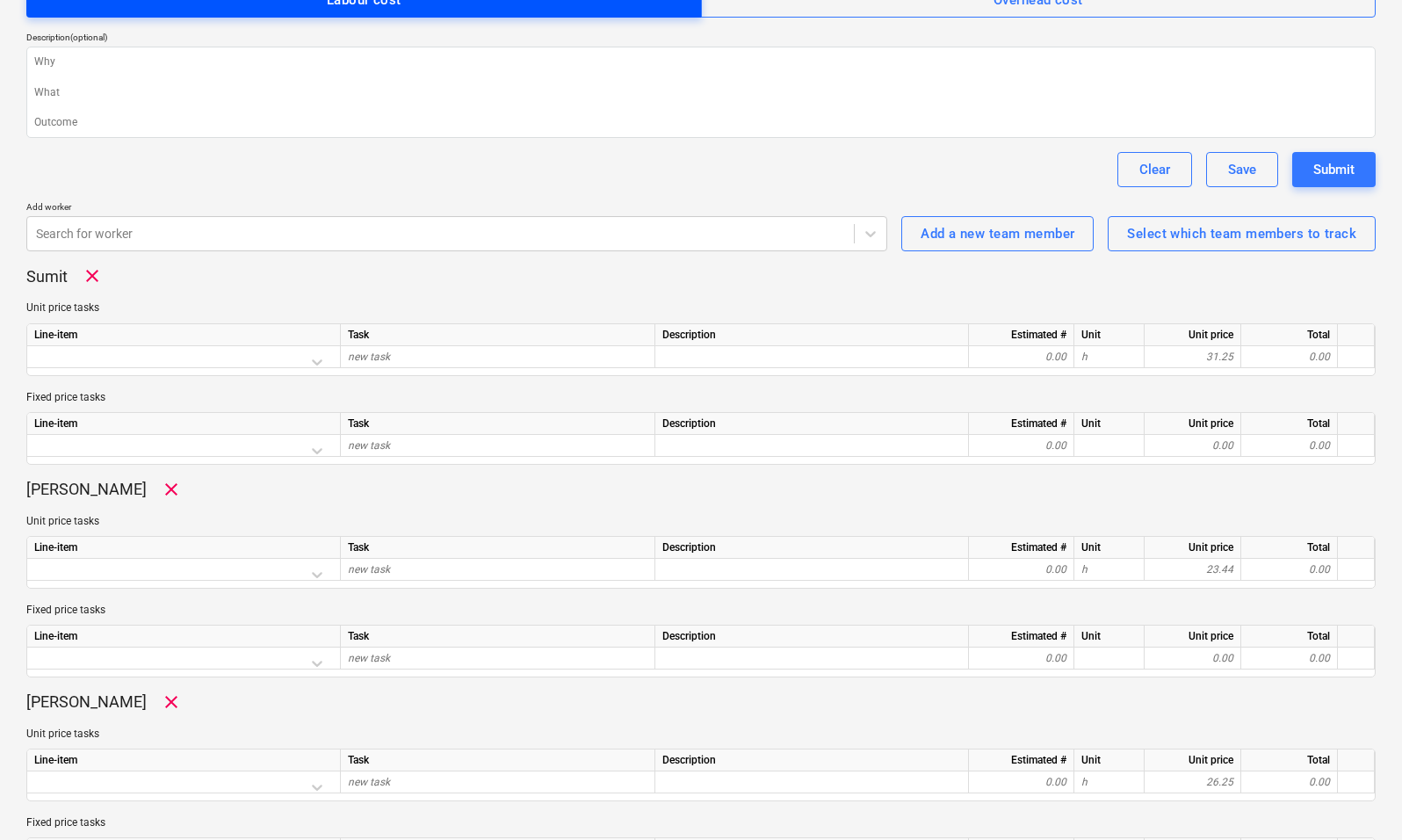
scroll to position [353, 0]
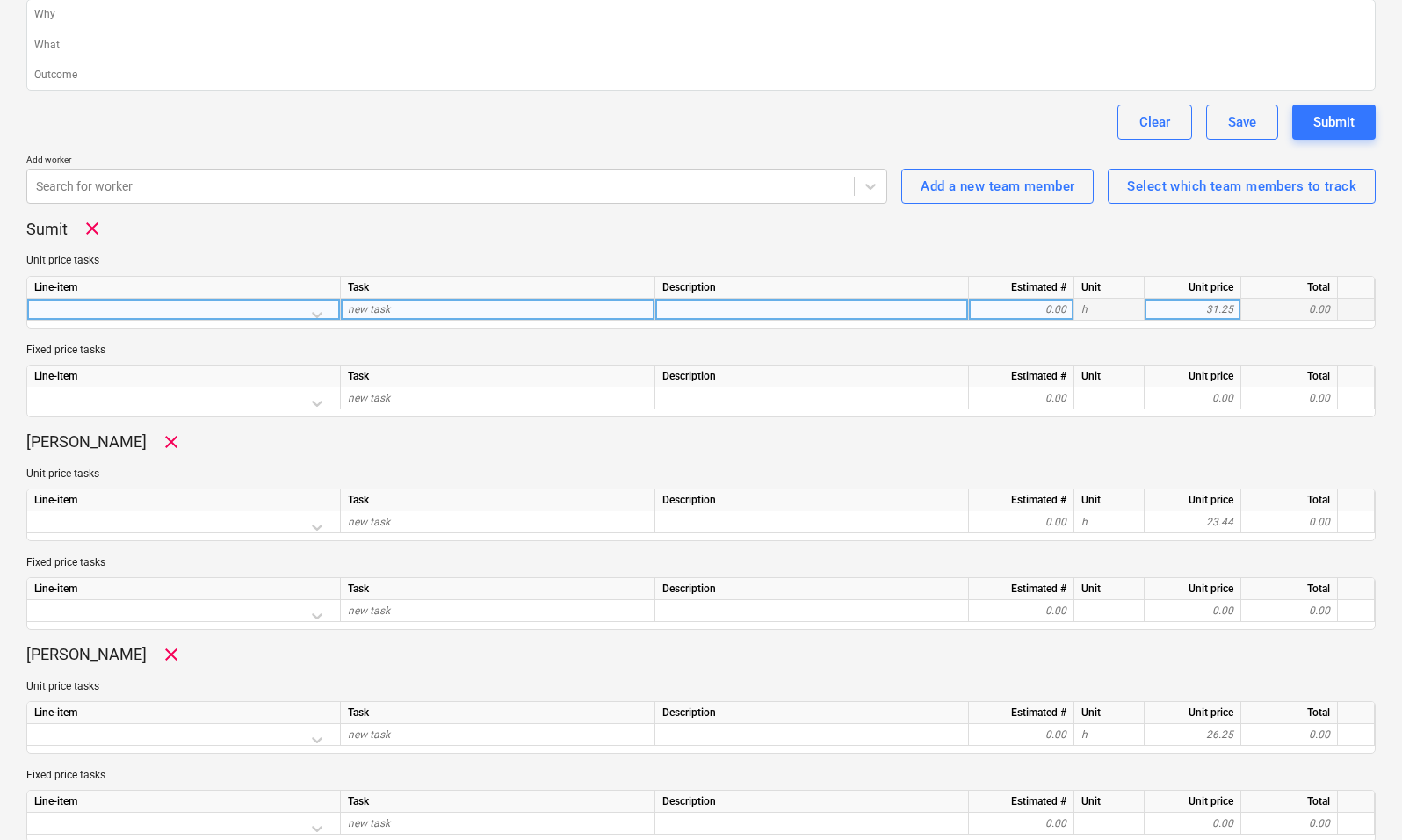
click at [320, 313] on div at bounding box center [183, 314] width 299 height 31
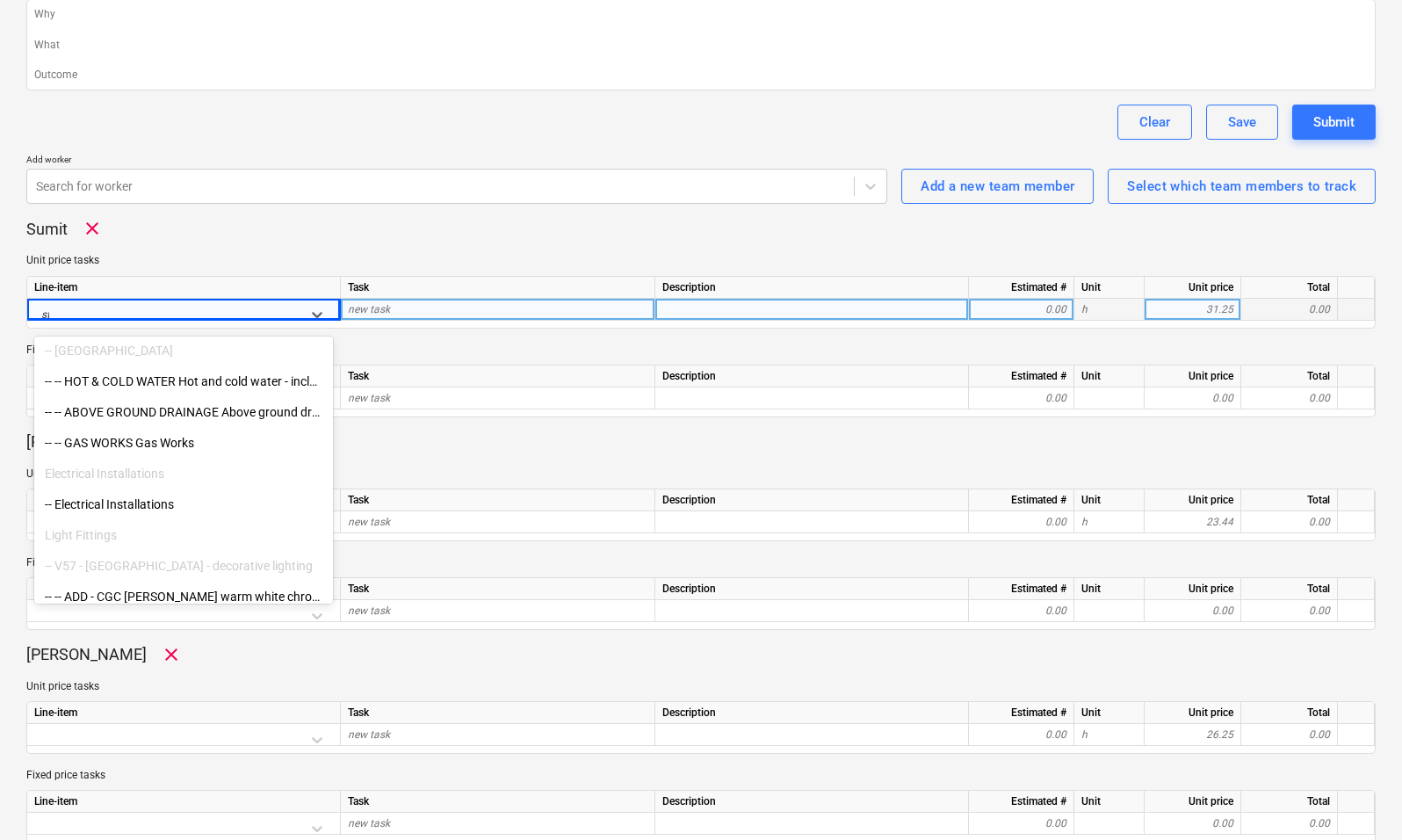
scroll to position [905, 0]
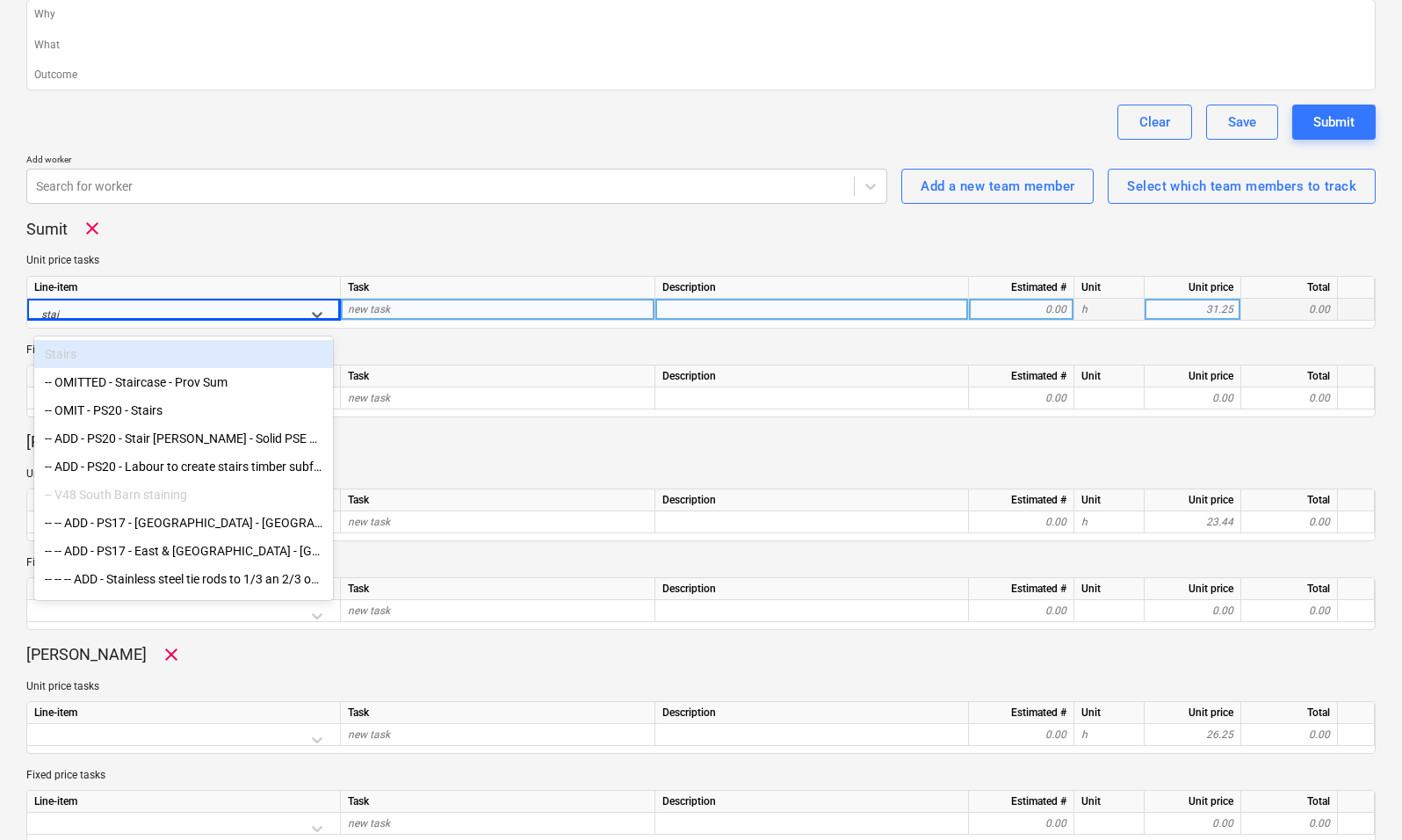
type input "stair"
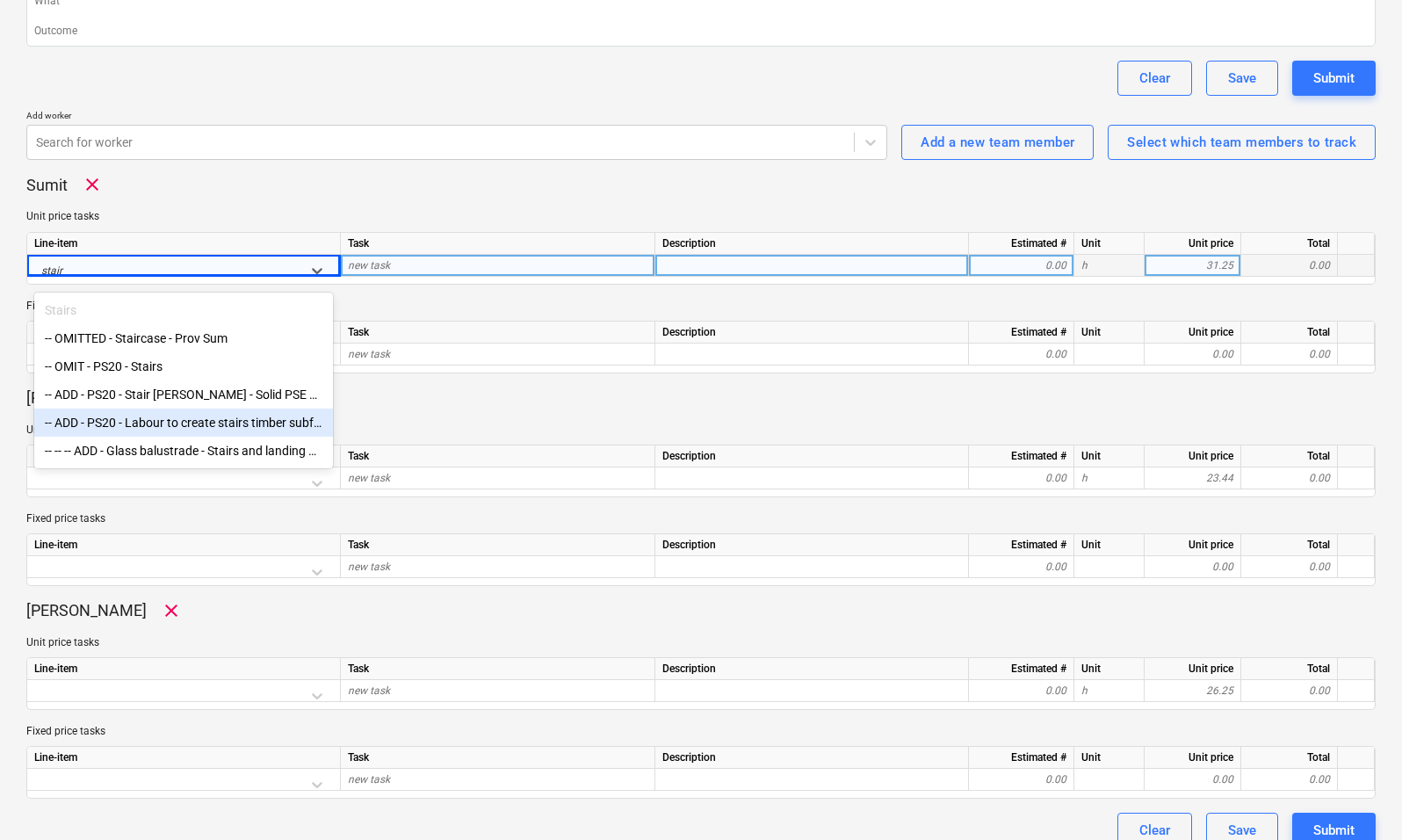
scroll to position [420, 0]
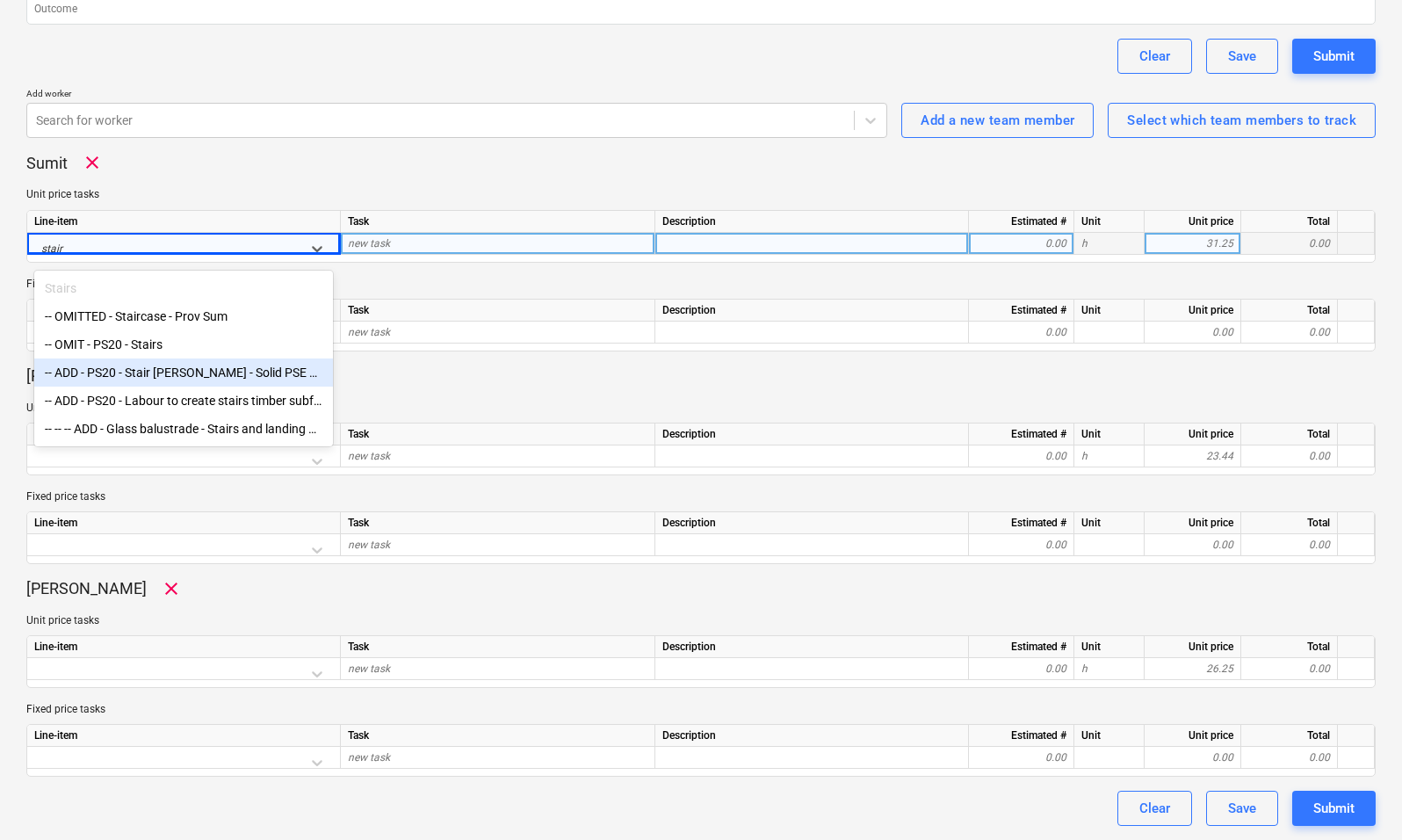
click at [173, 377] on div "-- ADD - PS20 - Stair [PERSON_NAME] - Solid PSE American White Oak - 25.4mm (20…" at bounding box center [183, 372] width 299 height 28
type textarea "x"
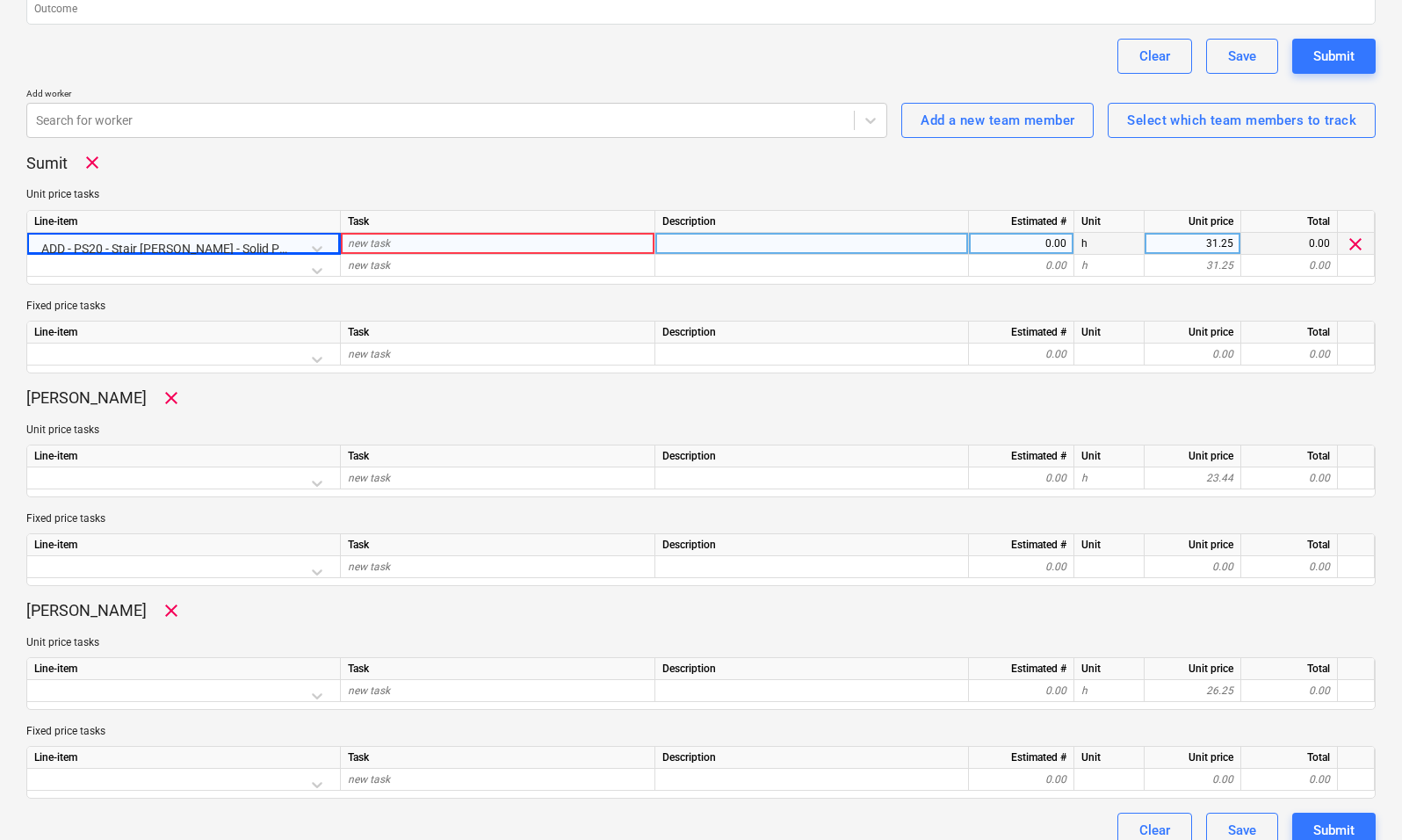
click at [461, 237] on div "new task" at bounding box center [498, 243] width 314 height 22
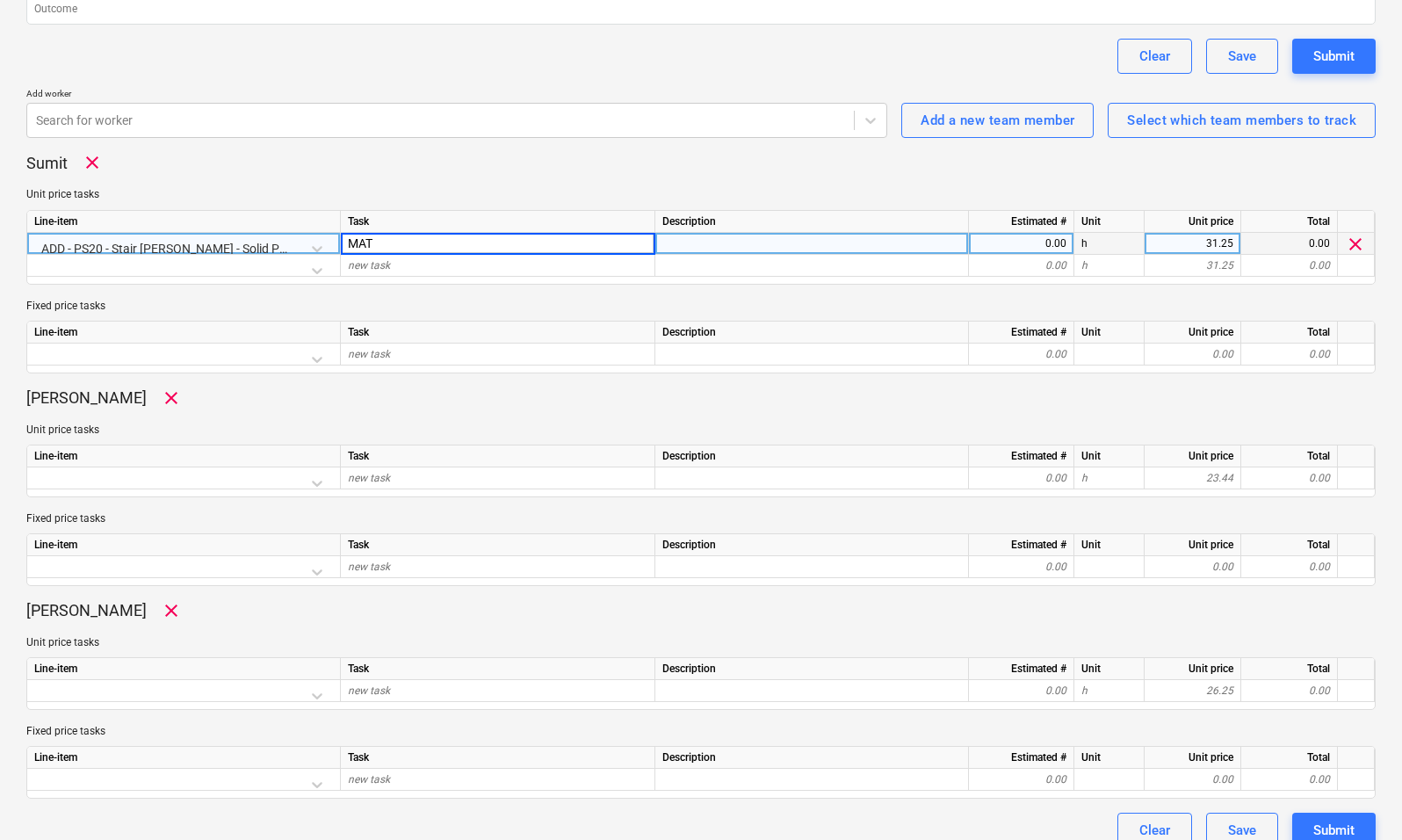
type input "MAT"
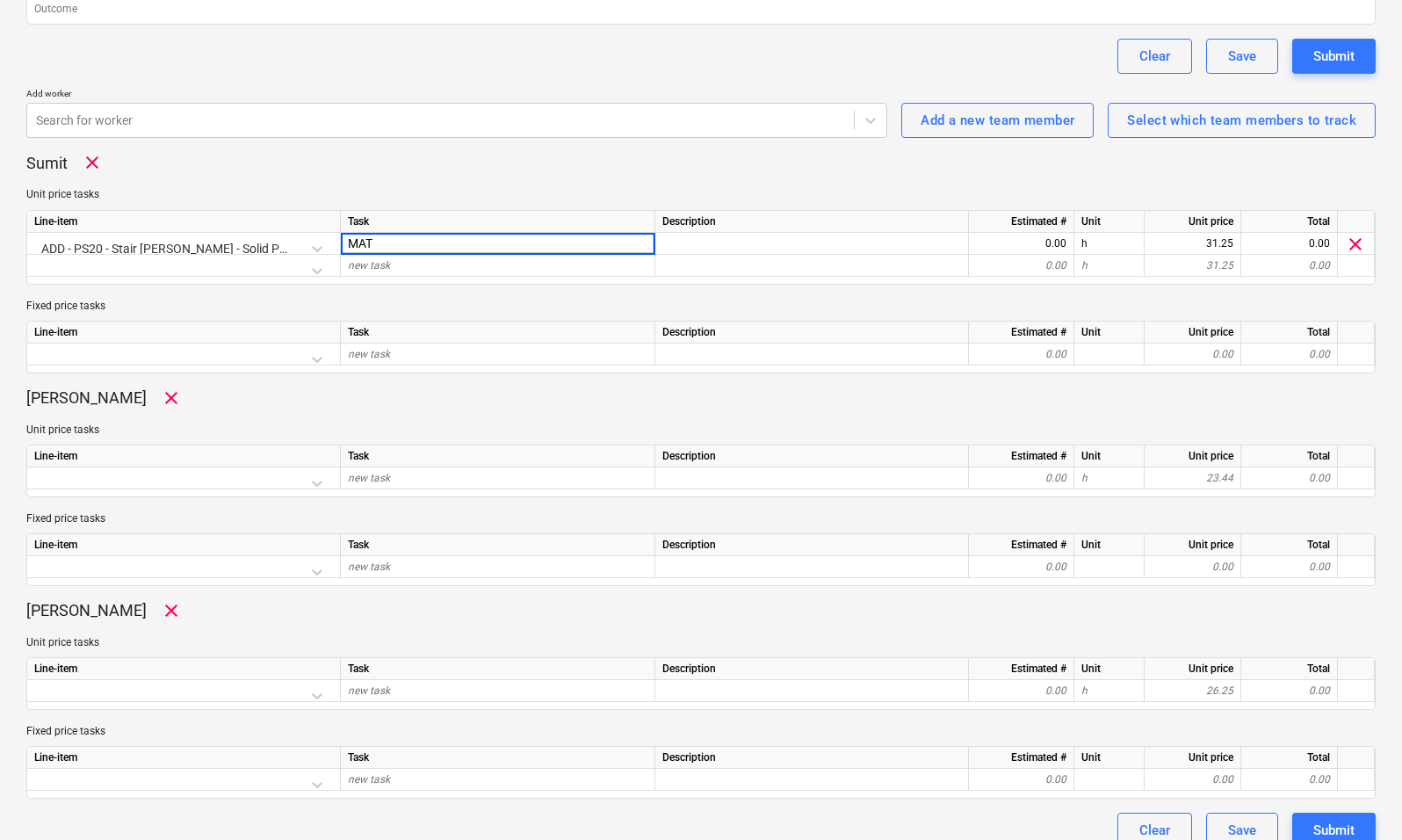
type textarea "x"
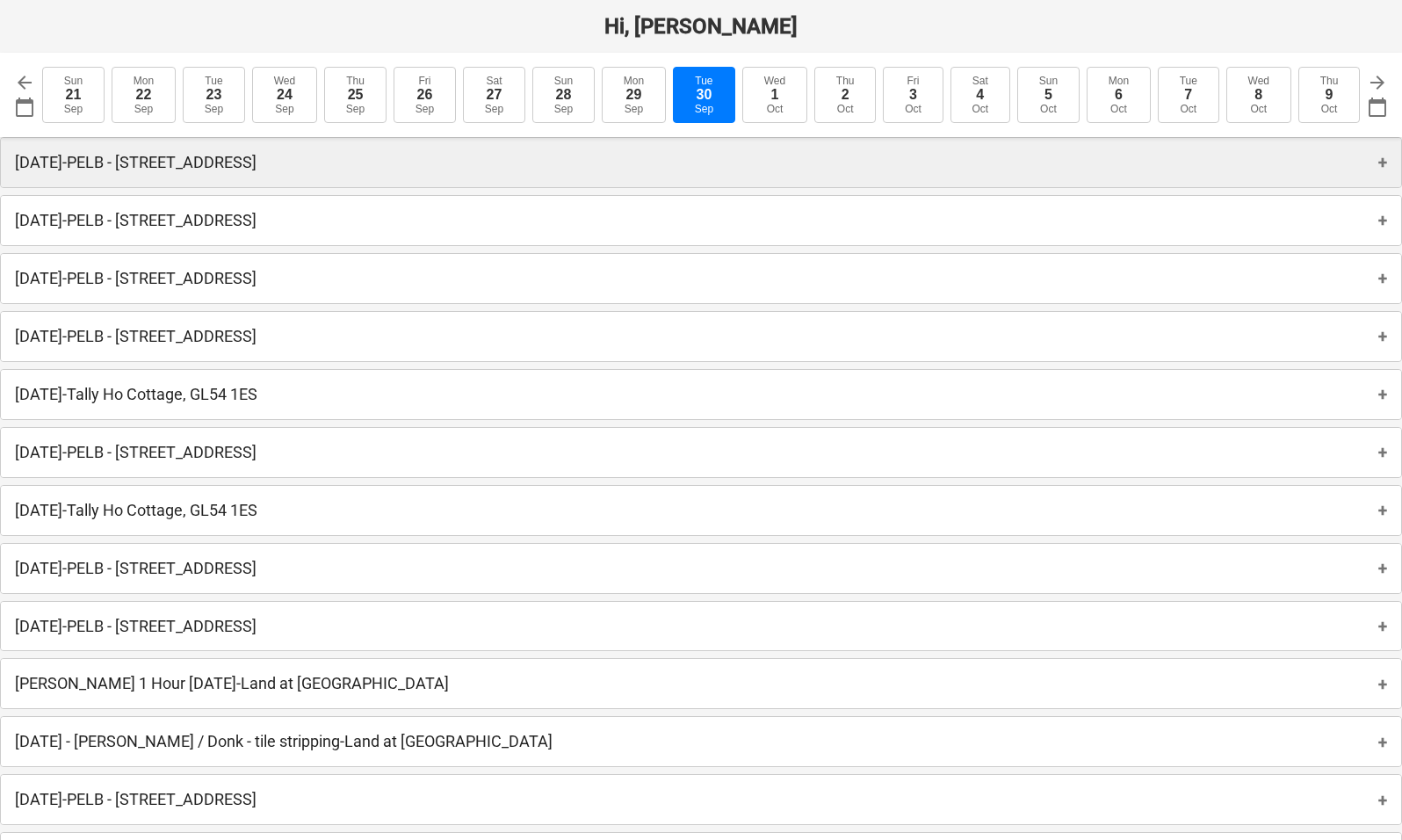
click at [236, 169] on p "[DATE][STREET_ADDRESS]" at bounding box center [135, 162] width 242 height 21
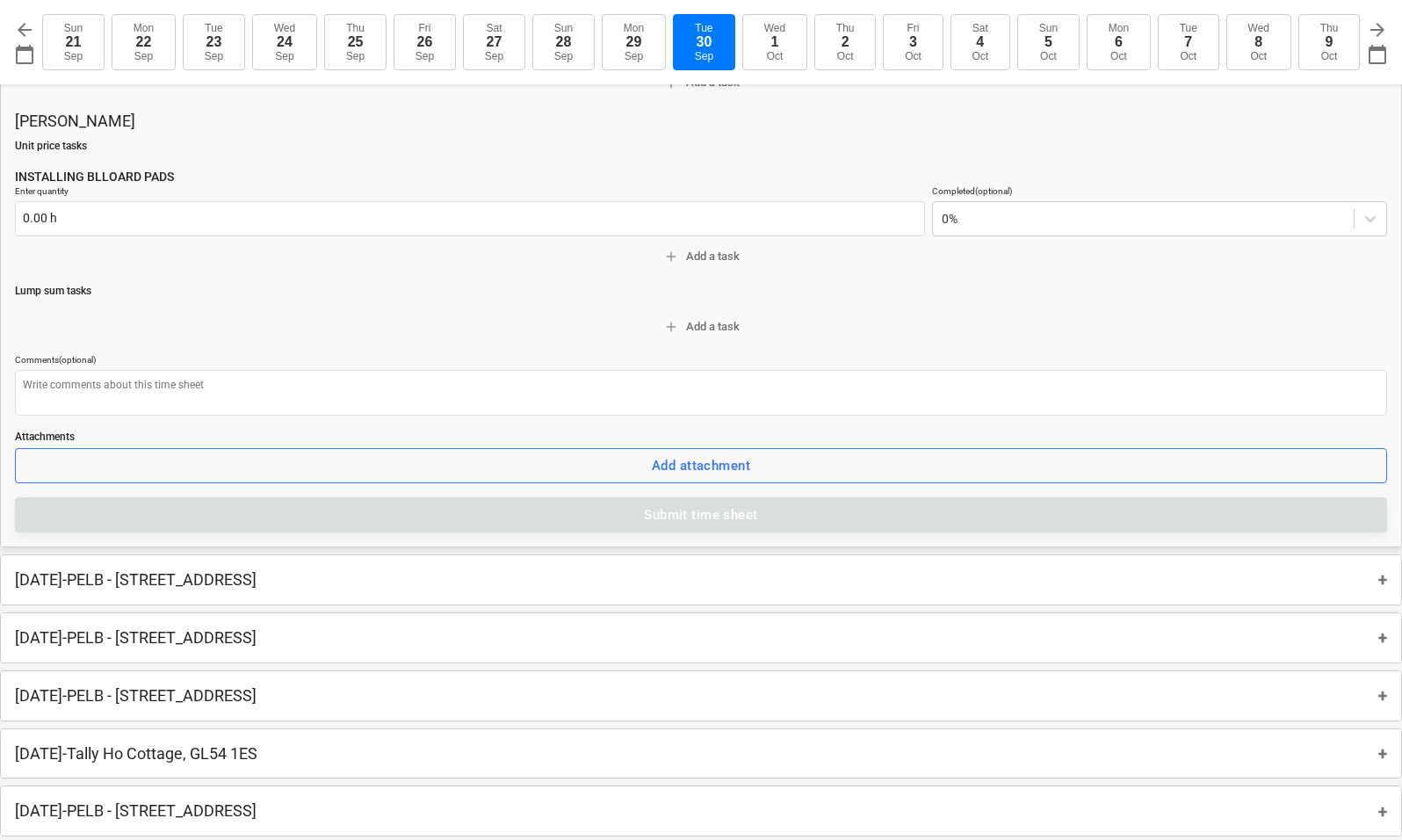
scroll to position [1065, 0]
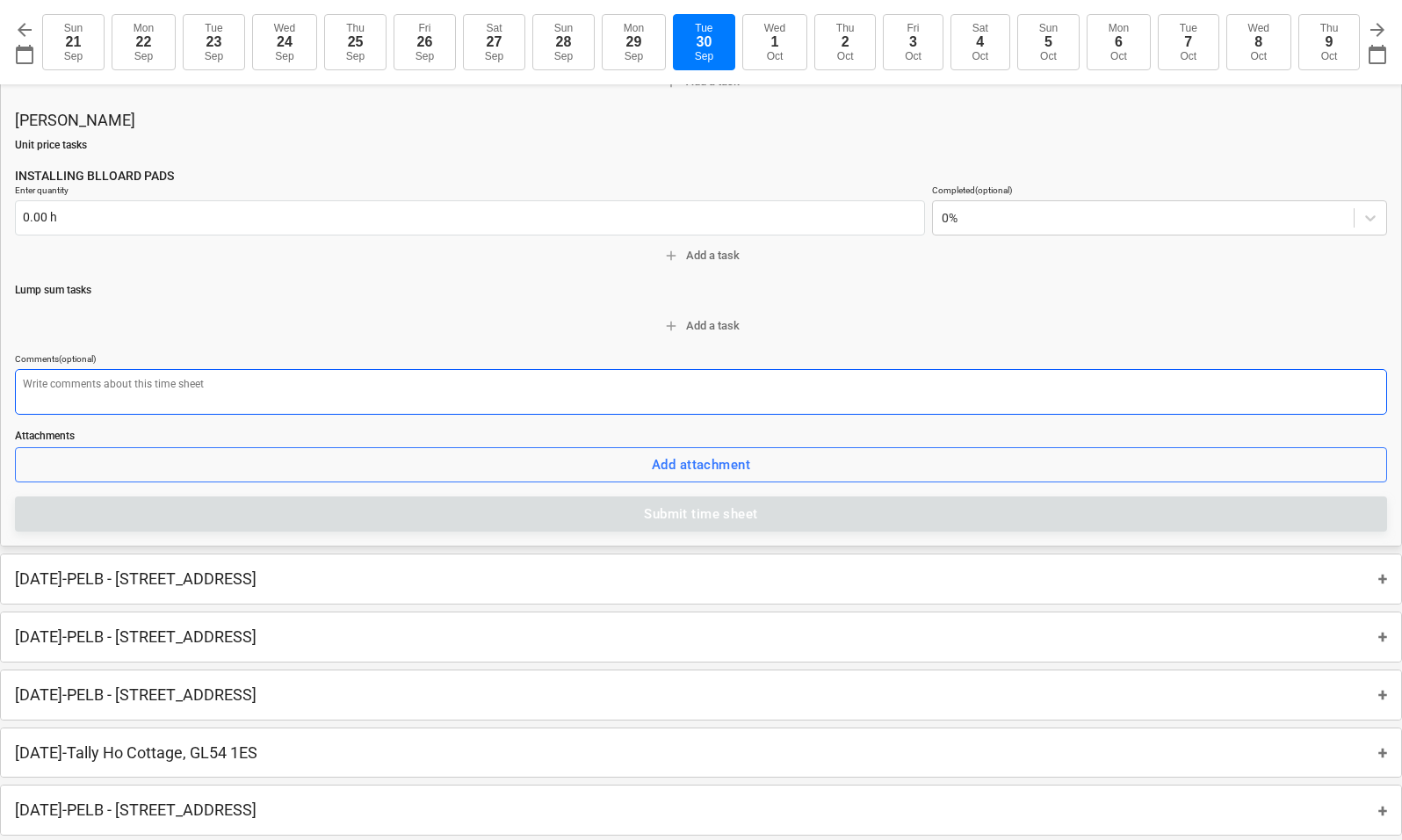
click at [157, 388] on textarea at bounding box center [700, 391] width 1372 height 45
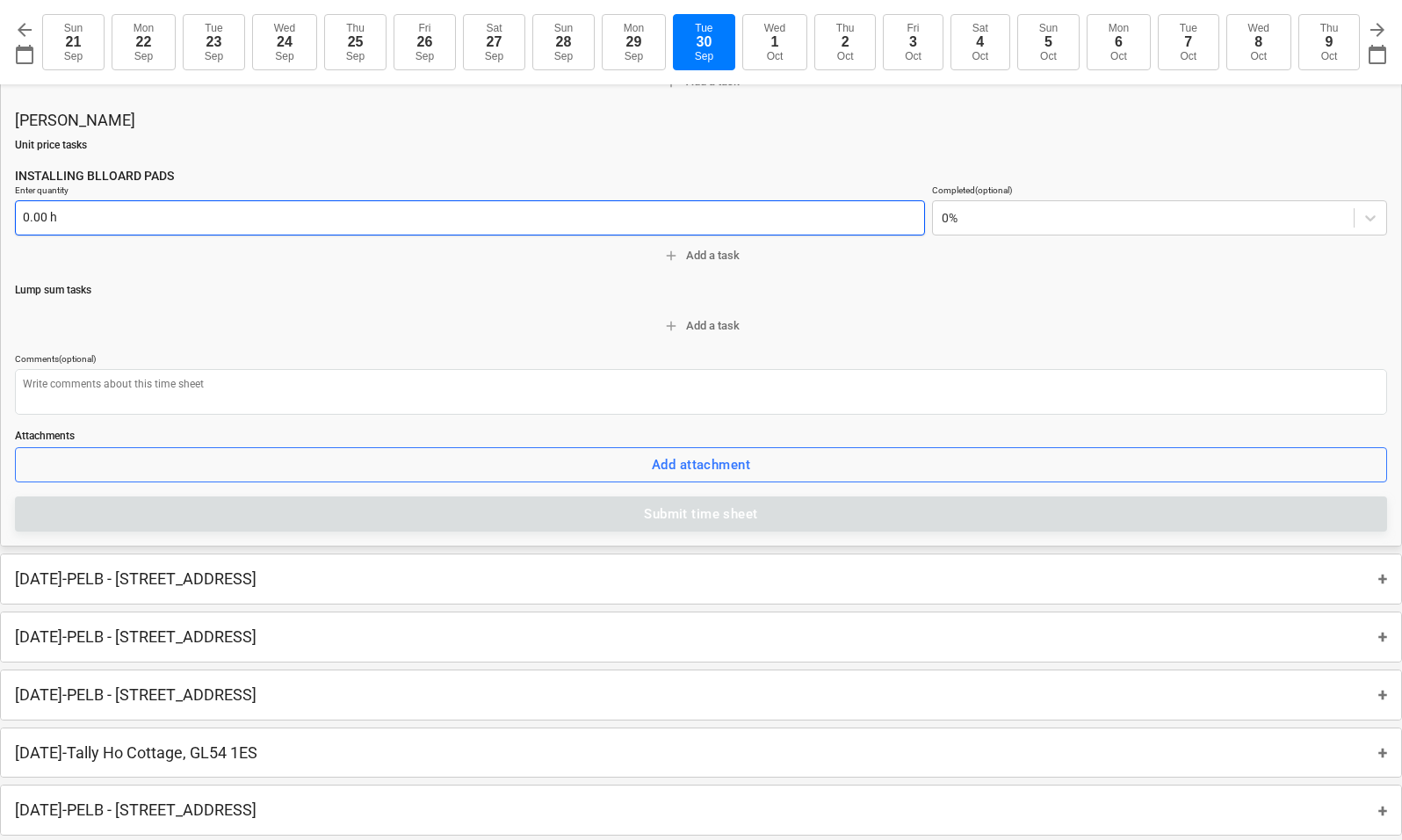
type textarea "x"
click at [227, 210] on input "text" at bounding box center [469, 218] width 910 height 35
type textarea "x"
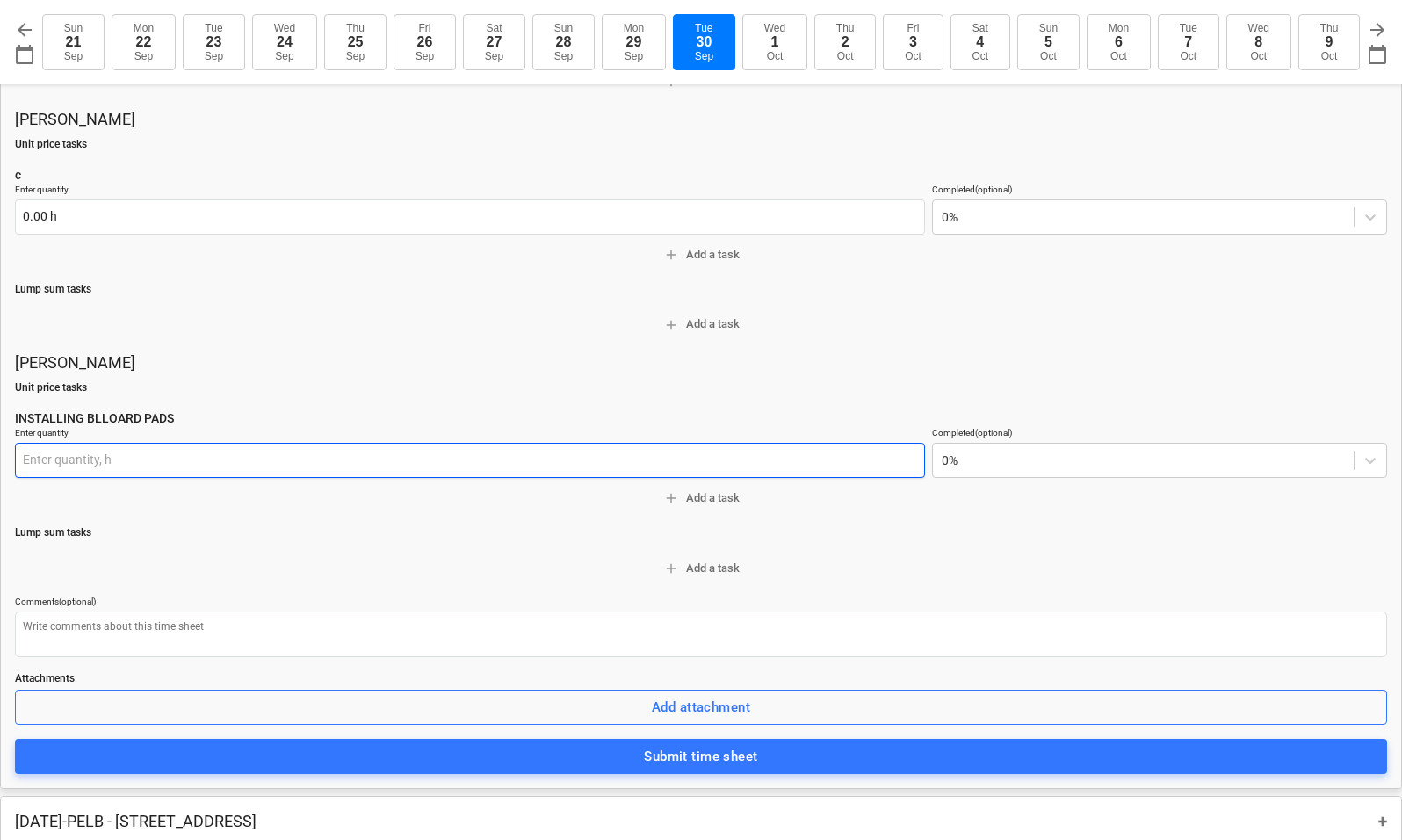
scroll to position [0, 0]
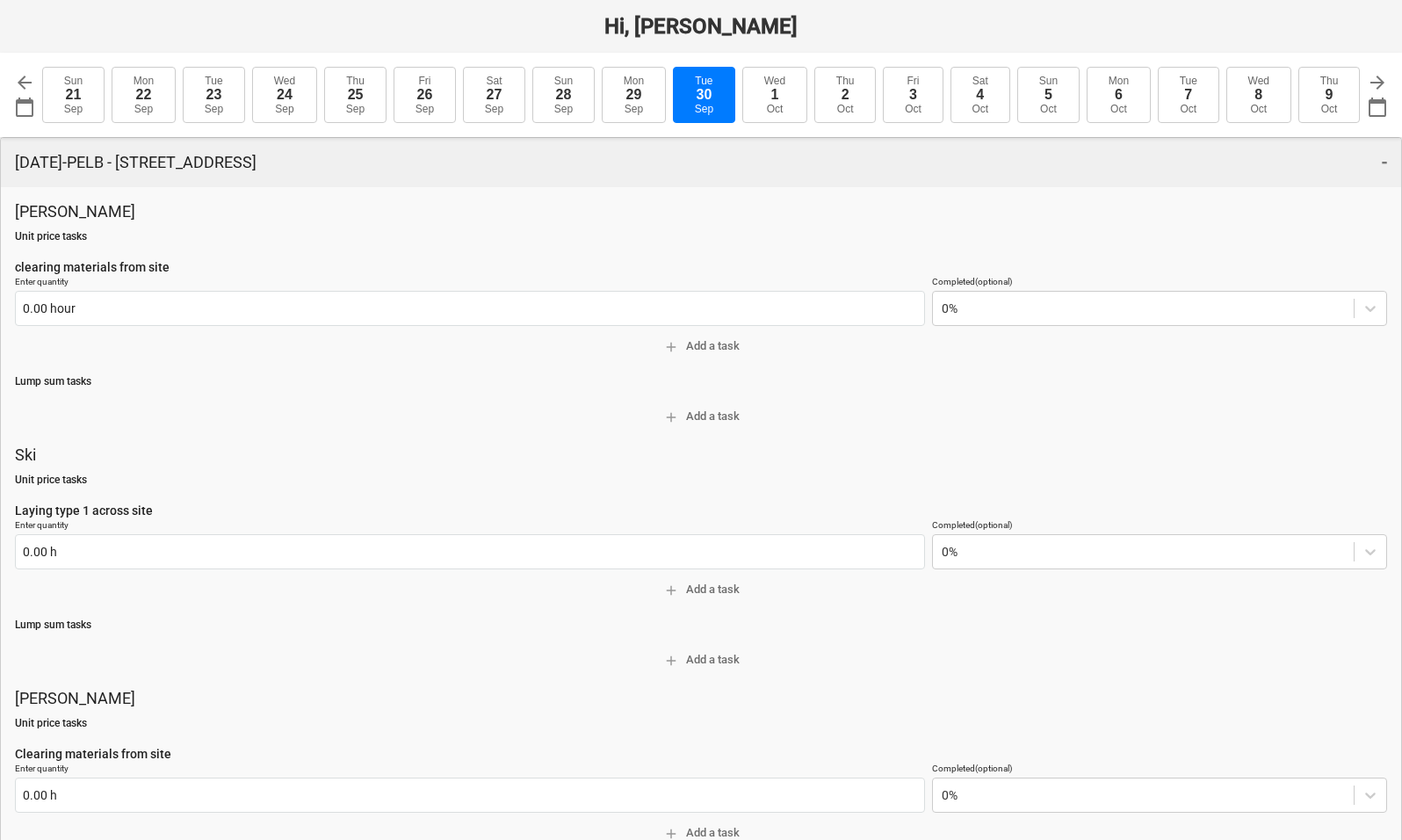
type input "0.00 h"
click at [1388, 163] on div "Friday 26th September 2025 - PELB - Castle lane, Moreton Valence, GL2 7NE -" at bounding box center [701, 163] width 1400 height 49
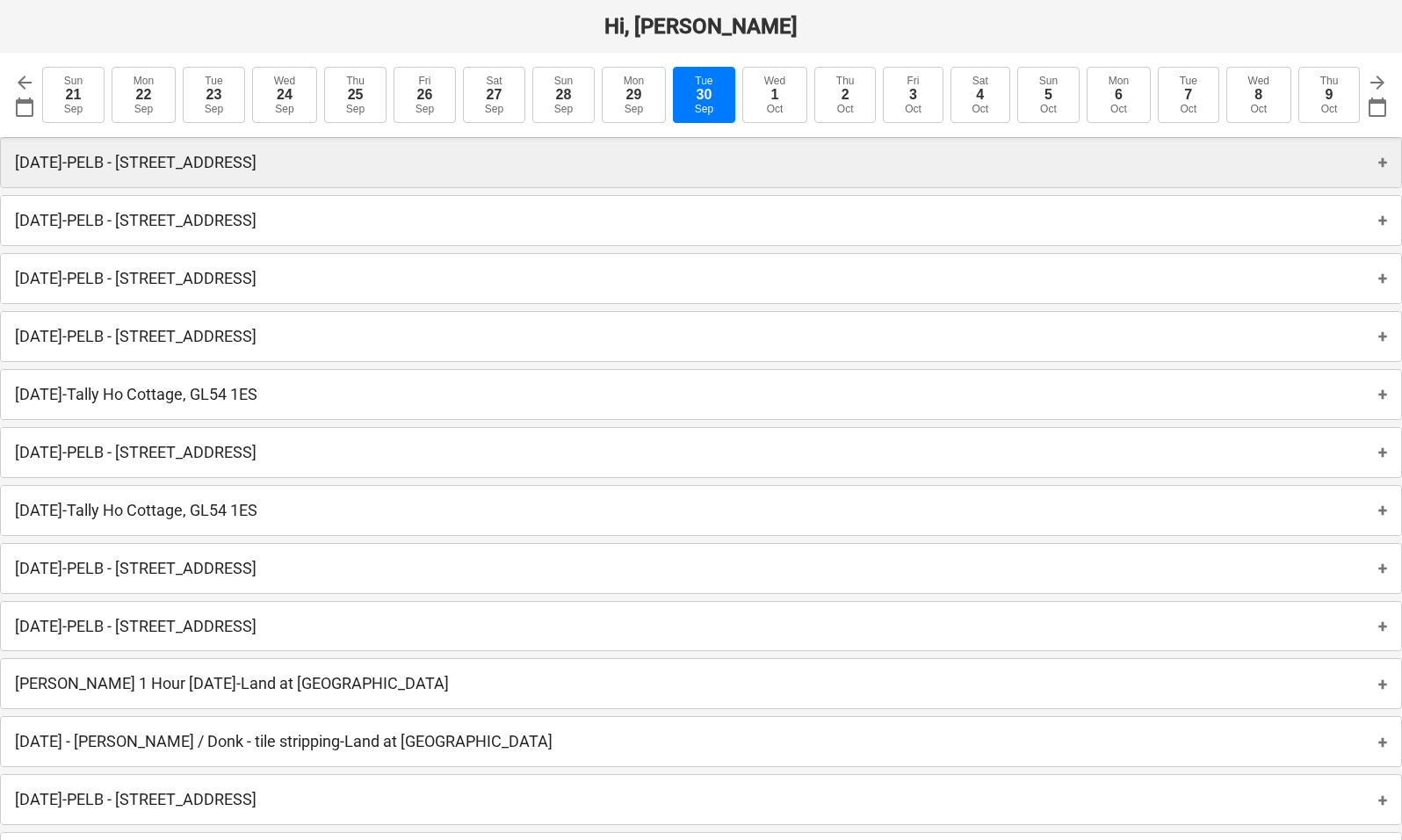
click at [1387, 162] on div "Friday 26th September 2025 - PELB - Castle lane, Moreton Valence, GL2 7NE +" at bounding box center [701, 163] width 1400 height 49
type textarea "x"
